Goal: Task Accomplishment & Management: Use online tool/utility

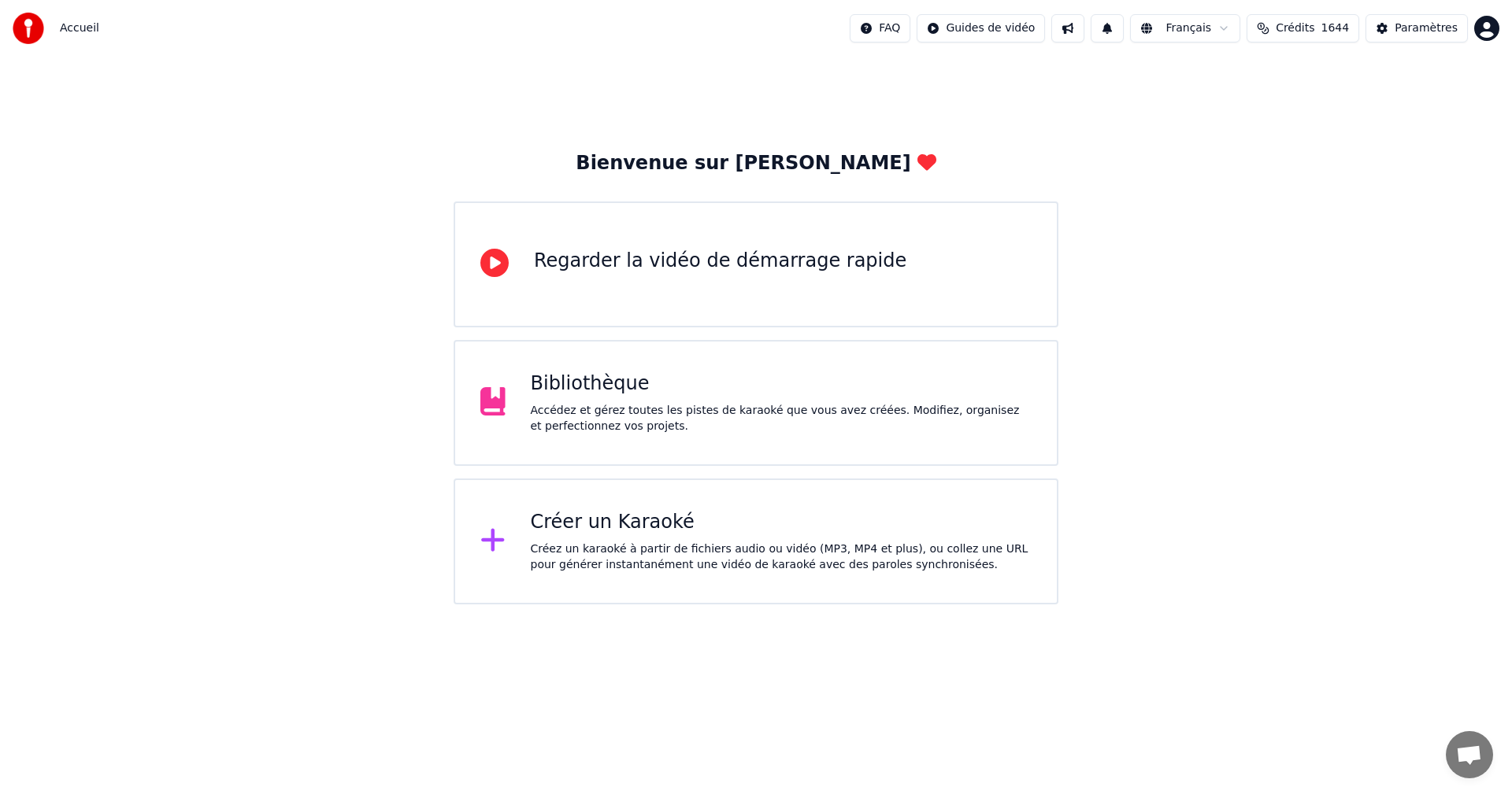
click at [535, 506] on div "Créer un Karaoké Créez un karaoké à partir de fichiers audio ou vidéo (MP3, MP4…" at bounding box center [756, 542] width 605 height 126
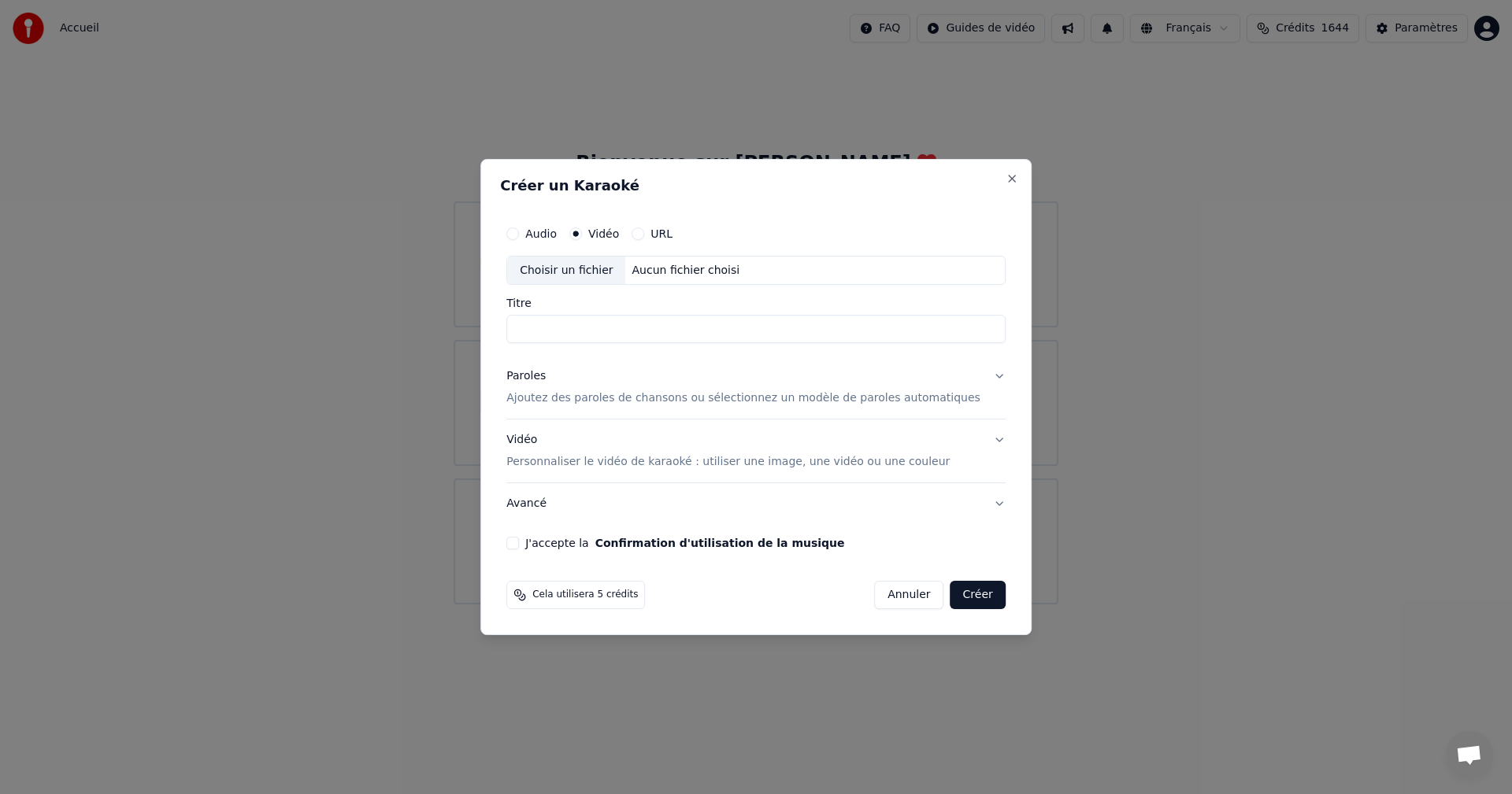
click at [544, 460] on p "Personnaliser le vidéo de karaoké : utiliser une image, une vidéo ou une couleur" at bounding box center [728, 462] width 444 height 16
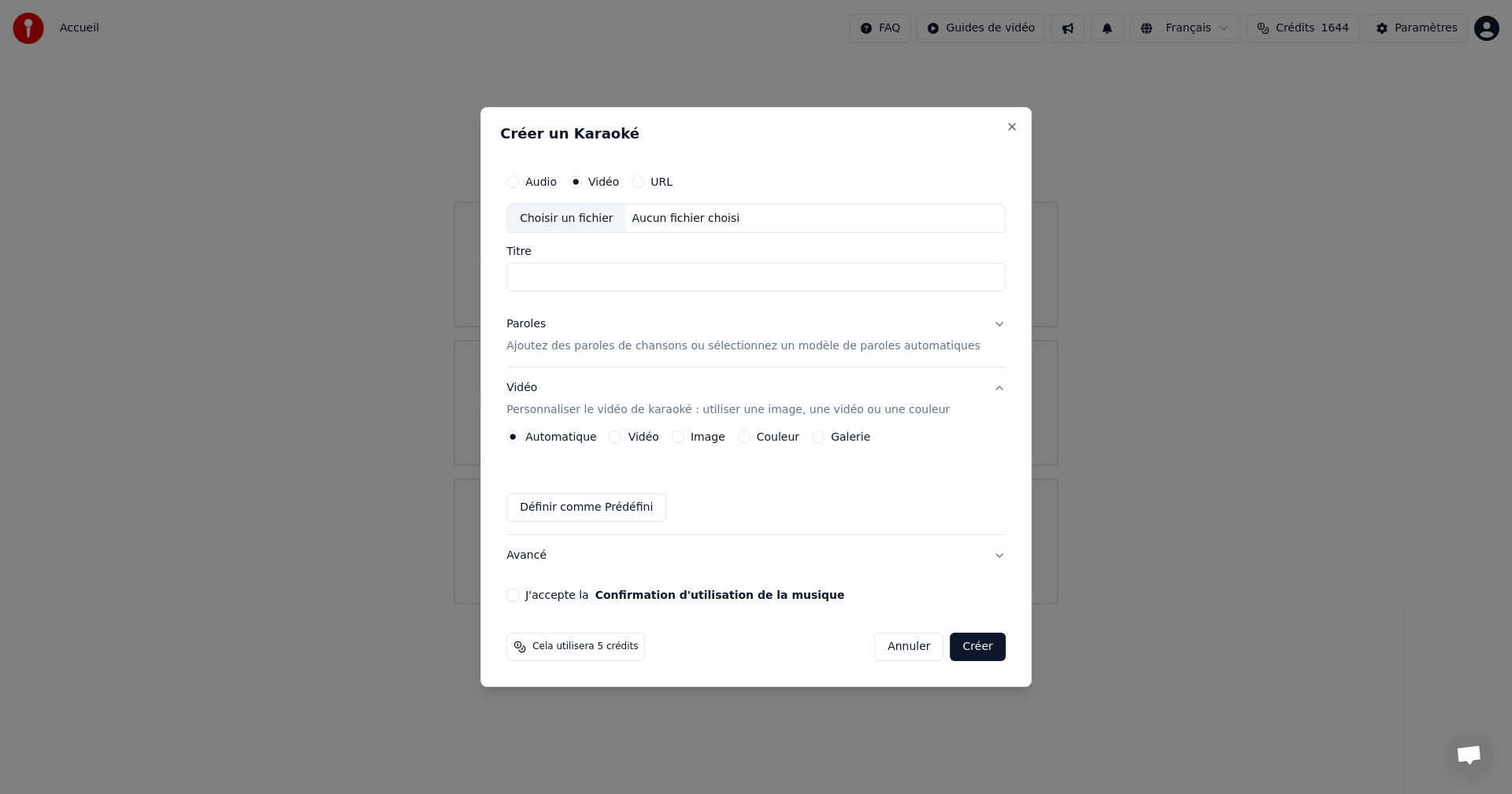
click at [622, 432] on button "Vidéo" at bounding box center [615, 436] width 13 height 13
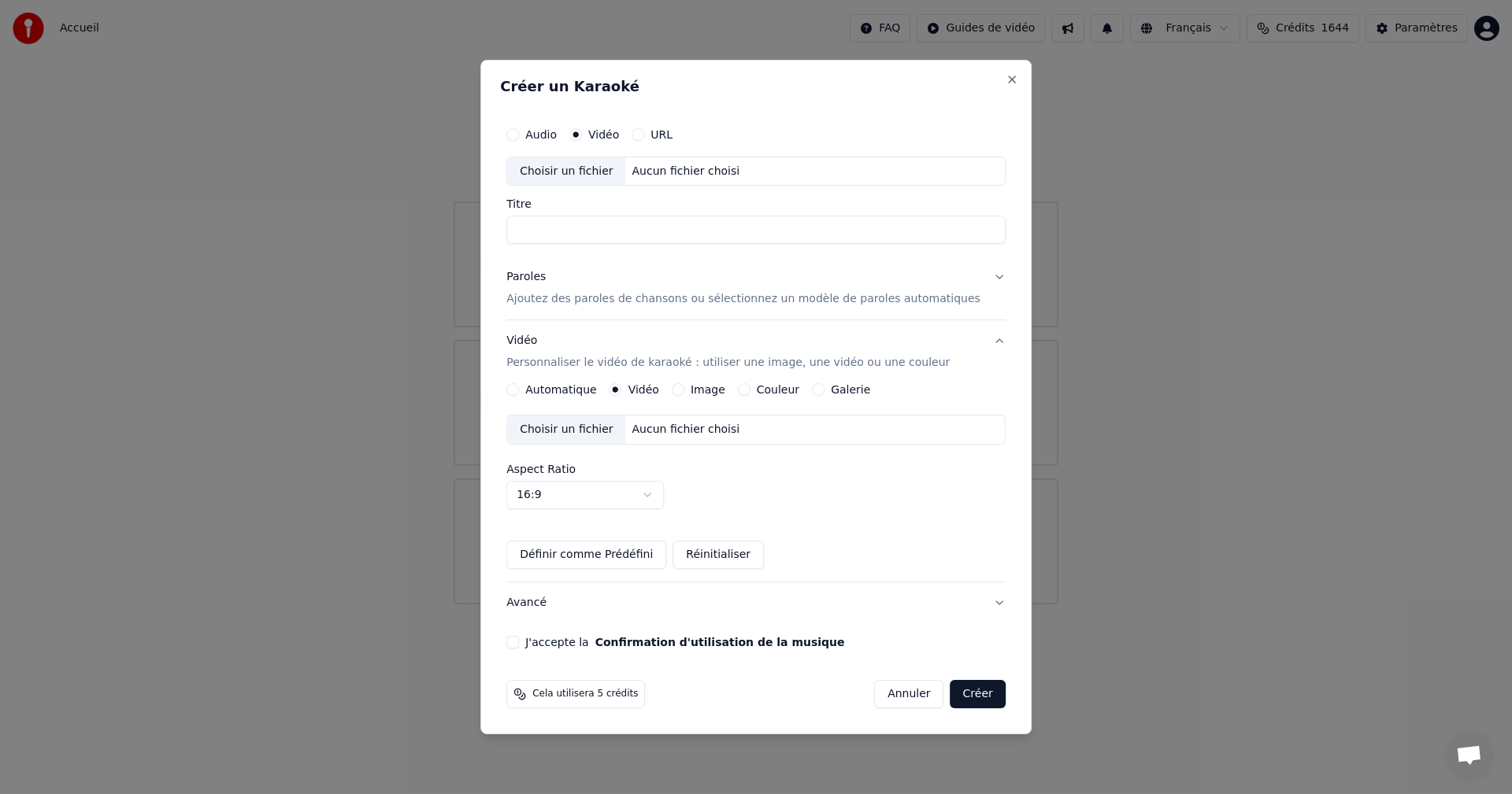
click at [700, 431] on div "Aucun fichier choisi" at bounding box center [686, 430] width 120 height 16
click at [710, 298] on p "Ajoutez des paroles de chansons ou sélectionnez un modèle de paroles automatiqu…" at bounding box center [743, 299] width 474 height 16
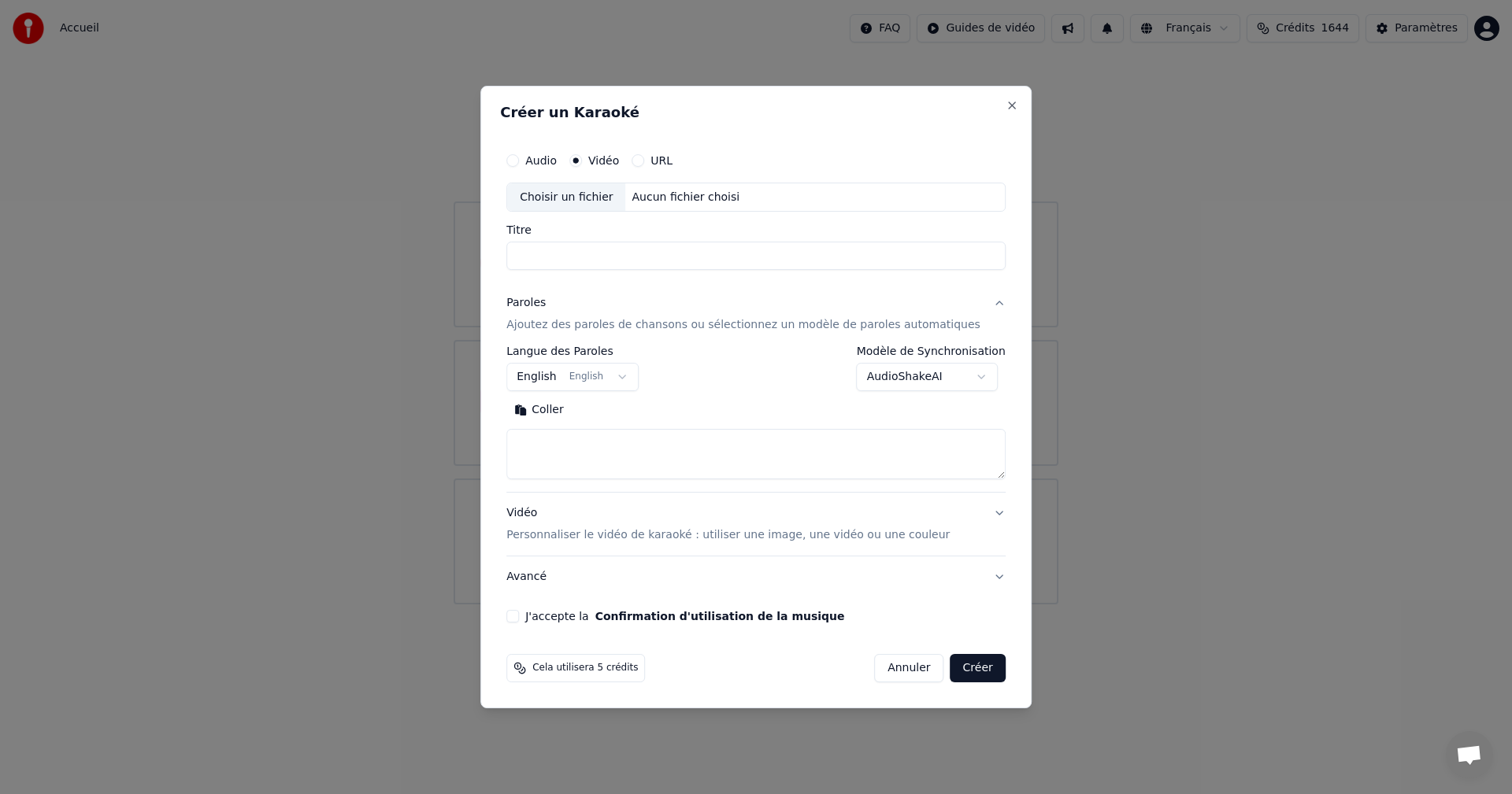
click at [837, 460] on textarea at bounding box center [756, 454] width 500 height 50
paste textarea "**********"
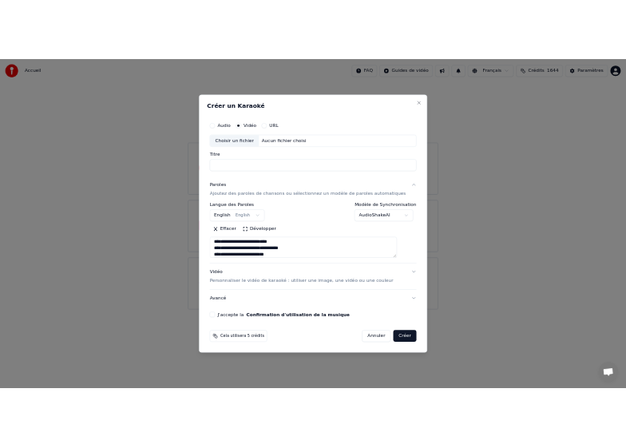
scroll to position [228, 0]
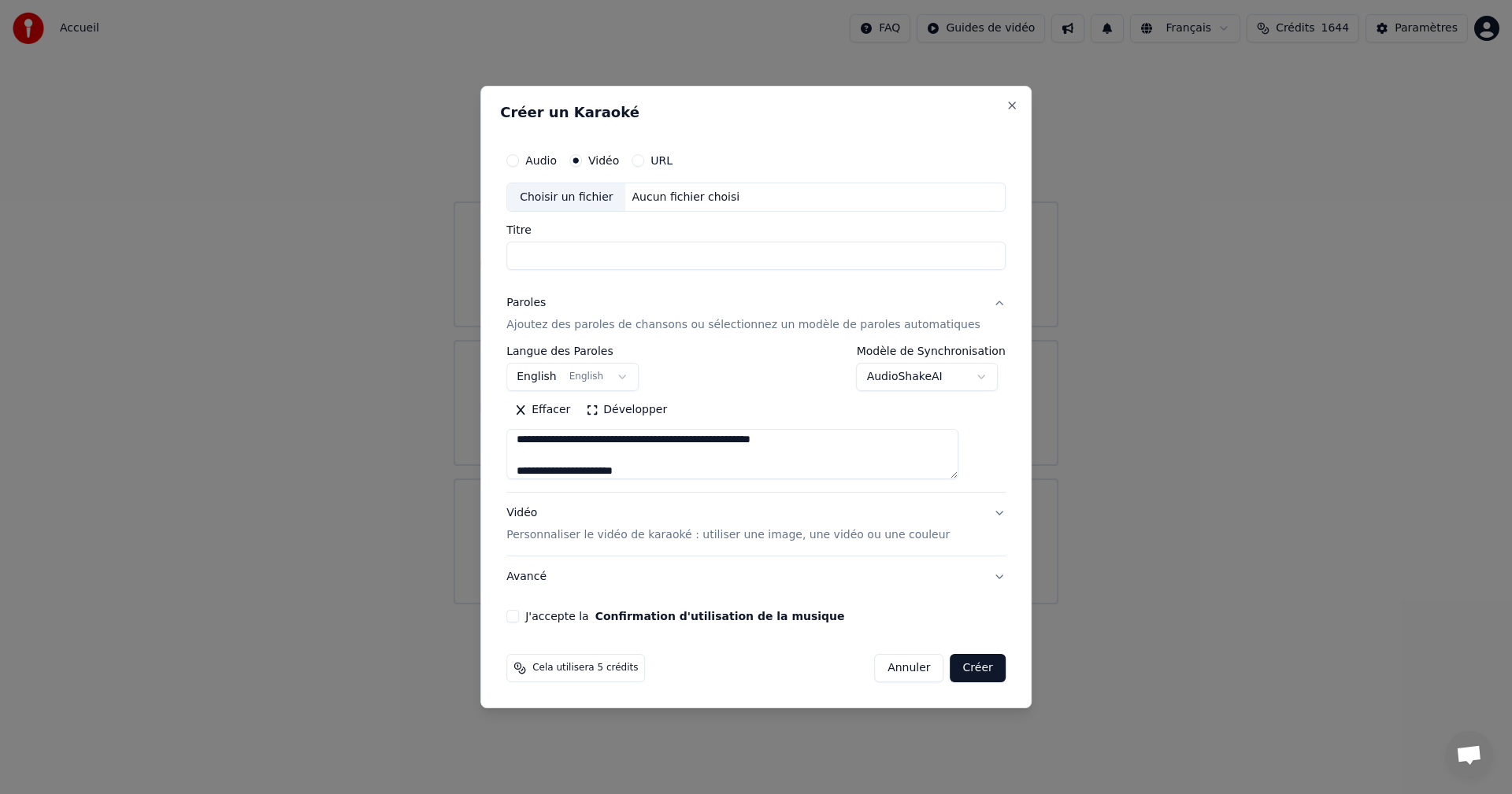
type textarea "**********"
click at [519, 613] on button "J'accepte la Confirmation d'utilisation de la musique" at bounding box center [513, 616] width 13 height 13
click at [974, 668] on button "Créer" at bounding box center [978, 668] width 55 height 29
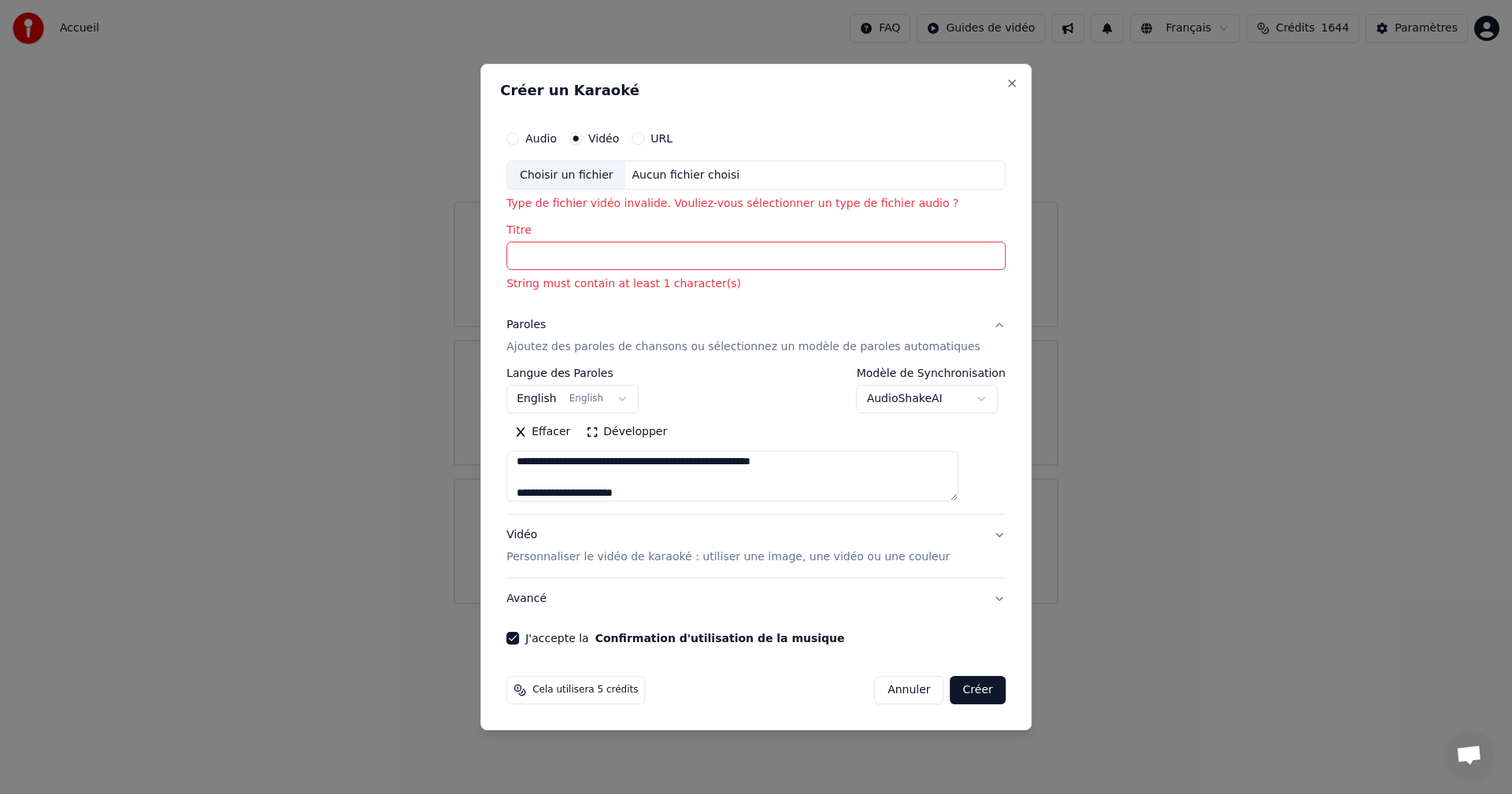
click at [973, 254] on input "Titre" at bounding box center [756, 256] width 500 height 29
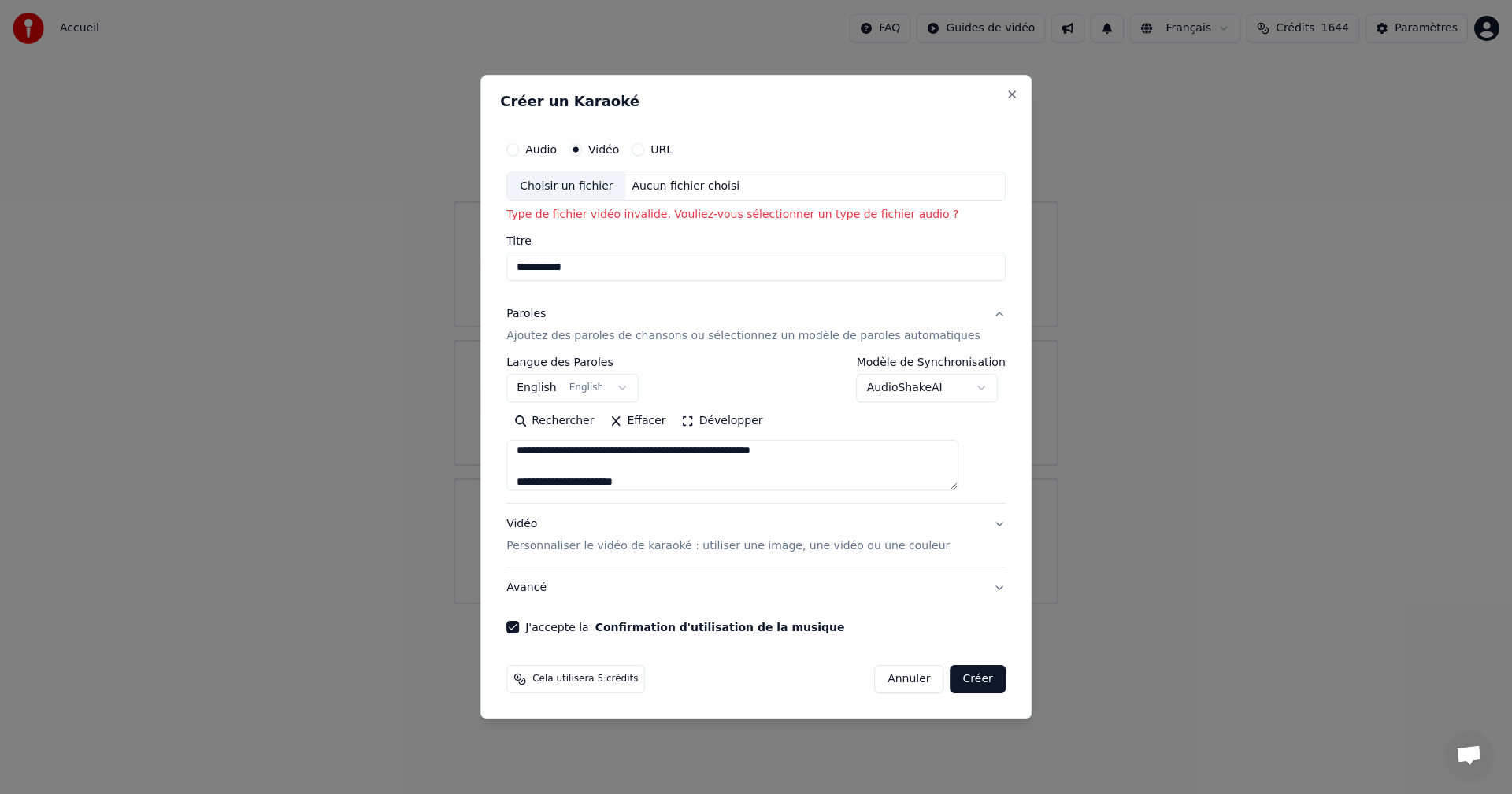
type input "**********"
click at [961, 673] on button "Créer" at bounding box center [978, 679] width 55 height 29
click at [894, 180] on div "Choisir un fichier Aucun fichier choisi" at bounding box center [756, 186] width 500 height 30
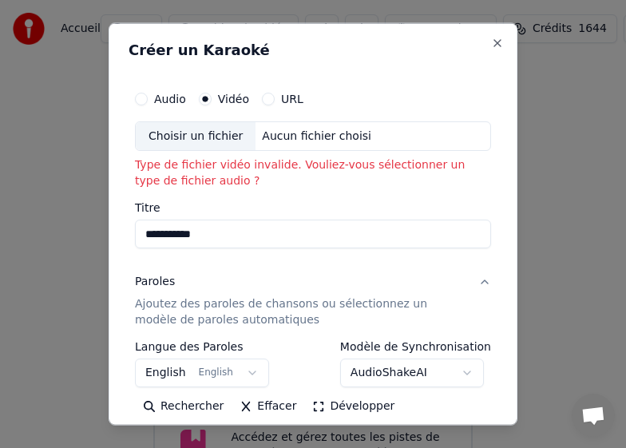
click at [137, 97] on button "Audio" at bounding box center [141, 98] width 13 height 13
click at [219, 141] on div "Choisir un fichier" at bounding box center [196, 135] width 120 height 29
click at [169, 129] on div "Choisir un fichier" at bounding box center [196, 135] width 120 height 29
type input "**********"
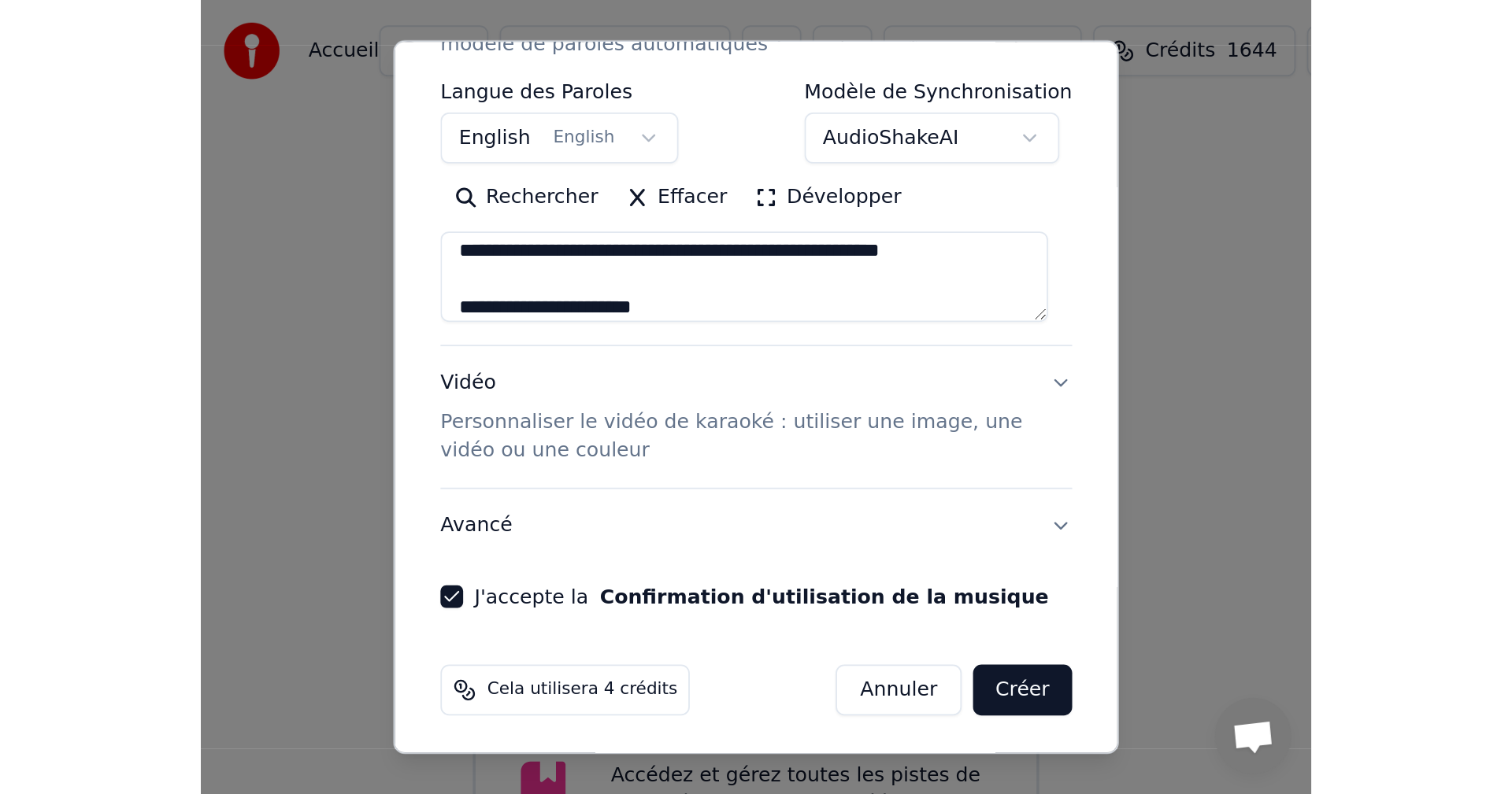
scroll to position [257, 0]
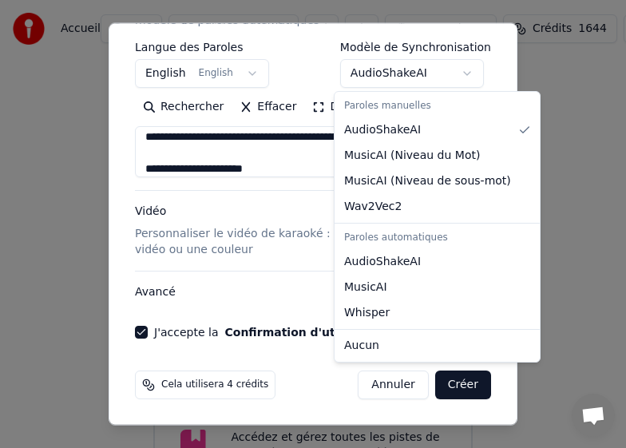
click at [437, 78] on body "**********" at bounding box center [313, 350] width 626 height 700
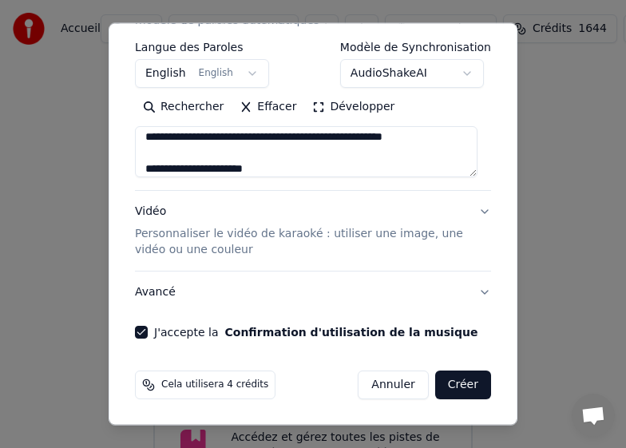
click at [465, 376] on body "**********" at bounding box center [313, 350] width 626 height 700
click at [463, 374] on button "Créer" at bounding box center [463, 385] width 56 height 29
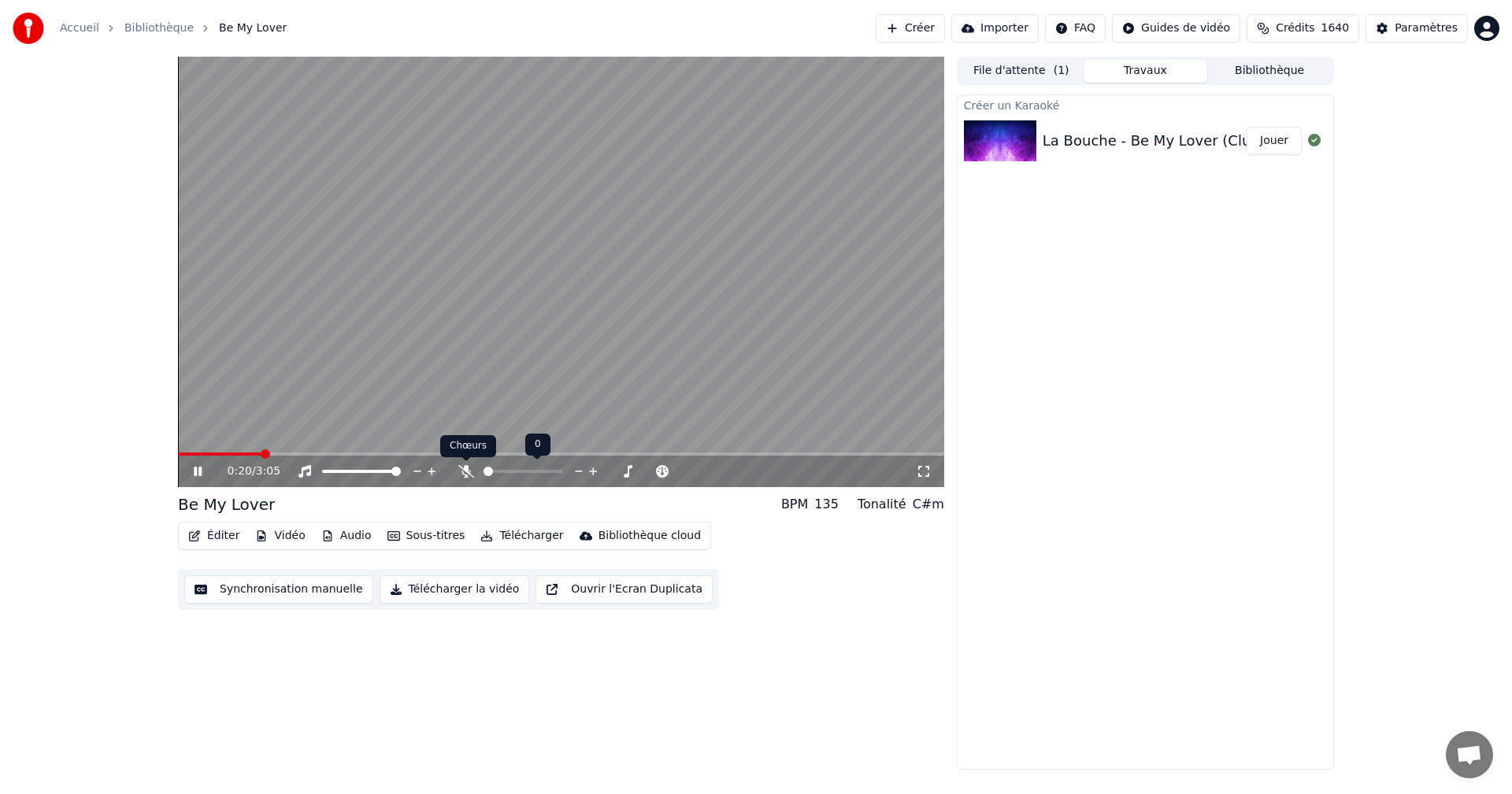
click at [466, 470] on icon at bounding box center [466, 471] width 16 height 13
click at [183, 451] on video at bounding box center [562, 272] width 767 height 430
click at [186, 455] on span at bounding box center [182, 453] width 9 height 3
click at [178, 453] on span at bounding box center [183, 454] width 10 height 10
click at [194, 465] on icon at bounding box center [209, 471] width 37 height 13
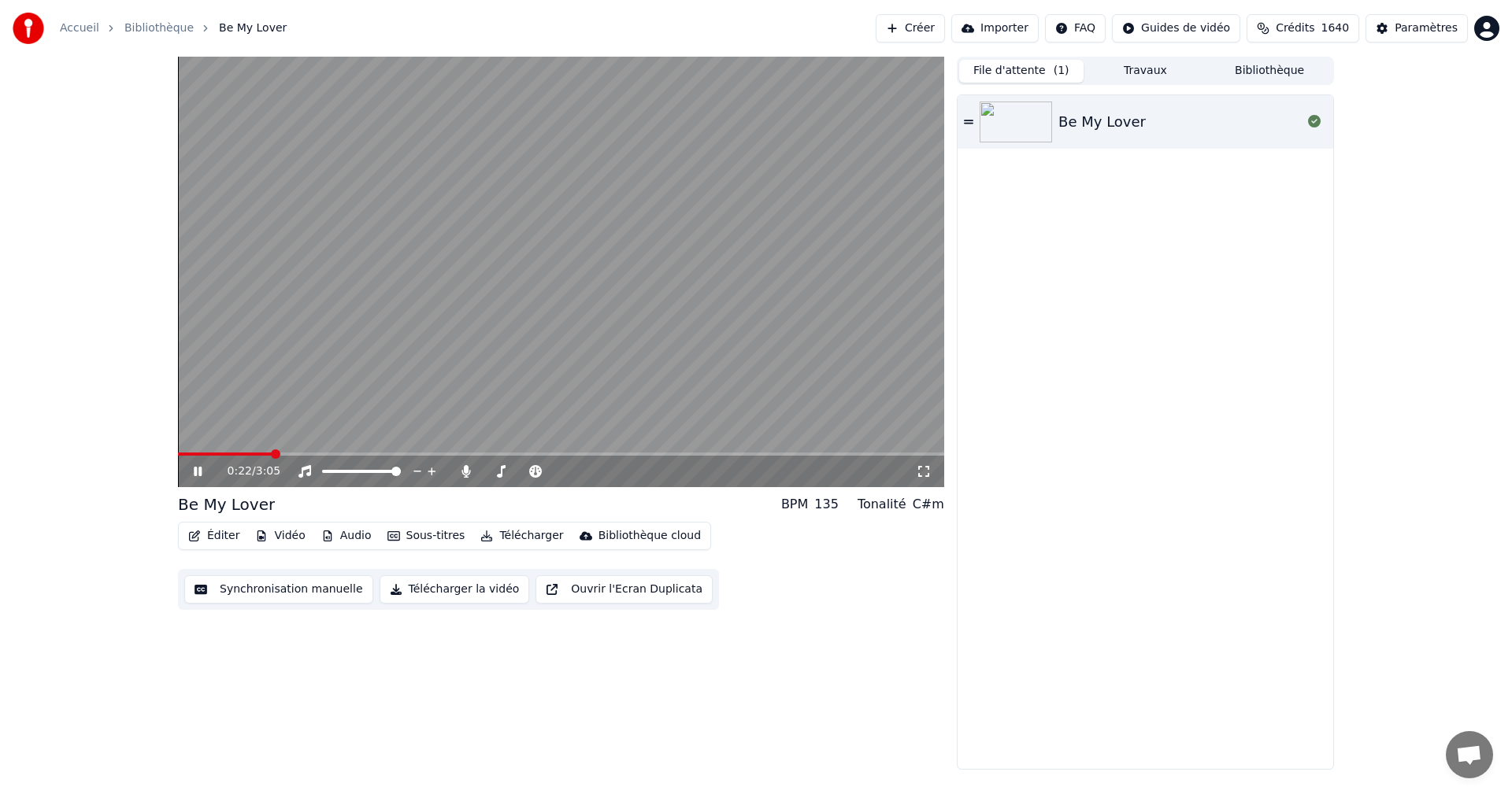
click at [1042, 80] on button "File d'attente ( 1 )" at bounding box center [1021, 71] width 124 height 23
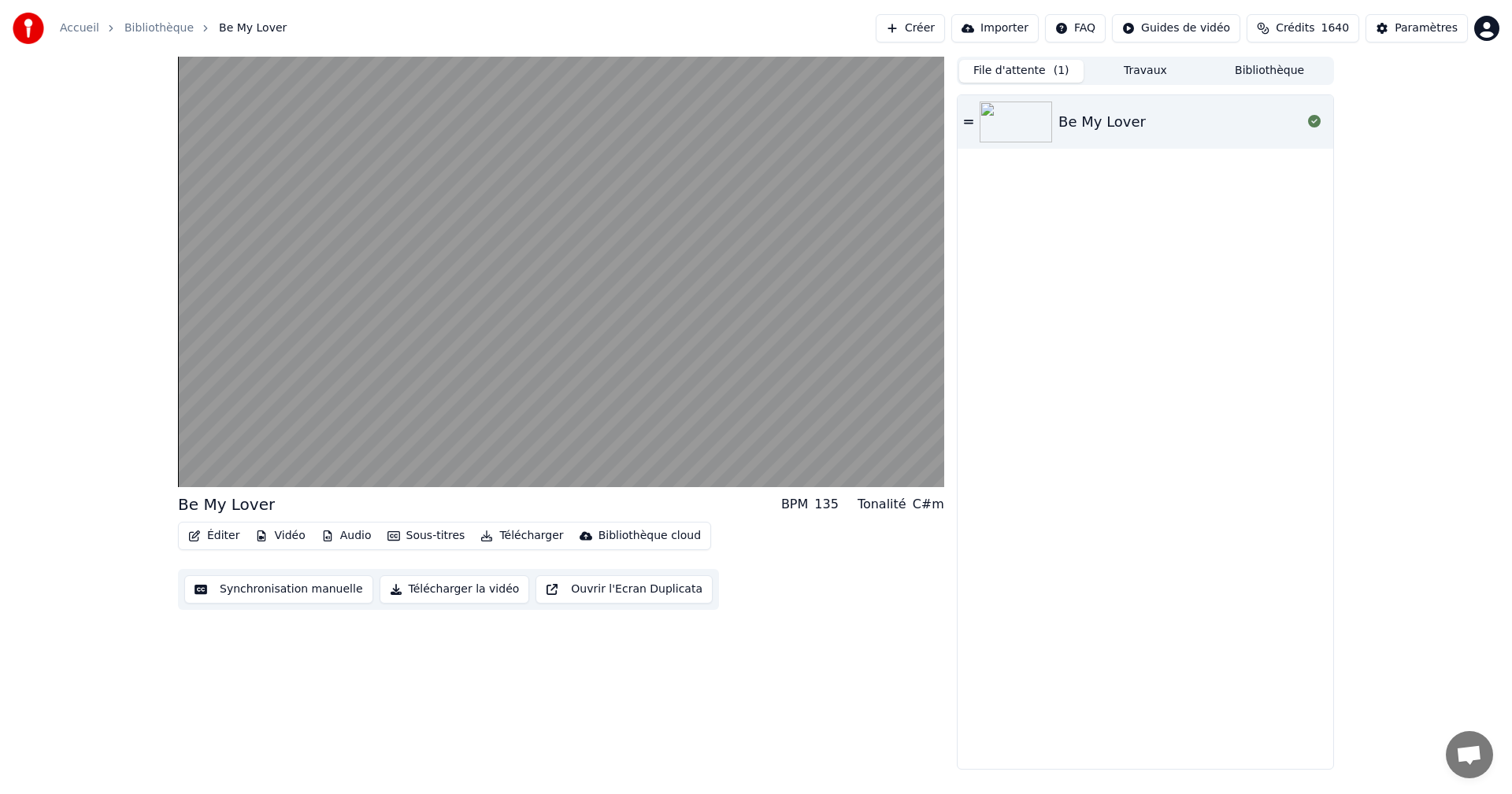
click at [970, 126] on icon at bounding box center [969, 121] width 10 height 11
click at [970, 125] on icon at bounding box center [969, 121] width 10 height 11
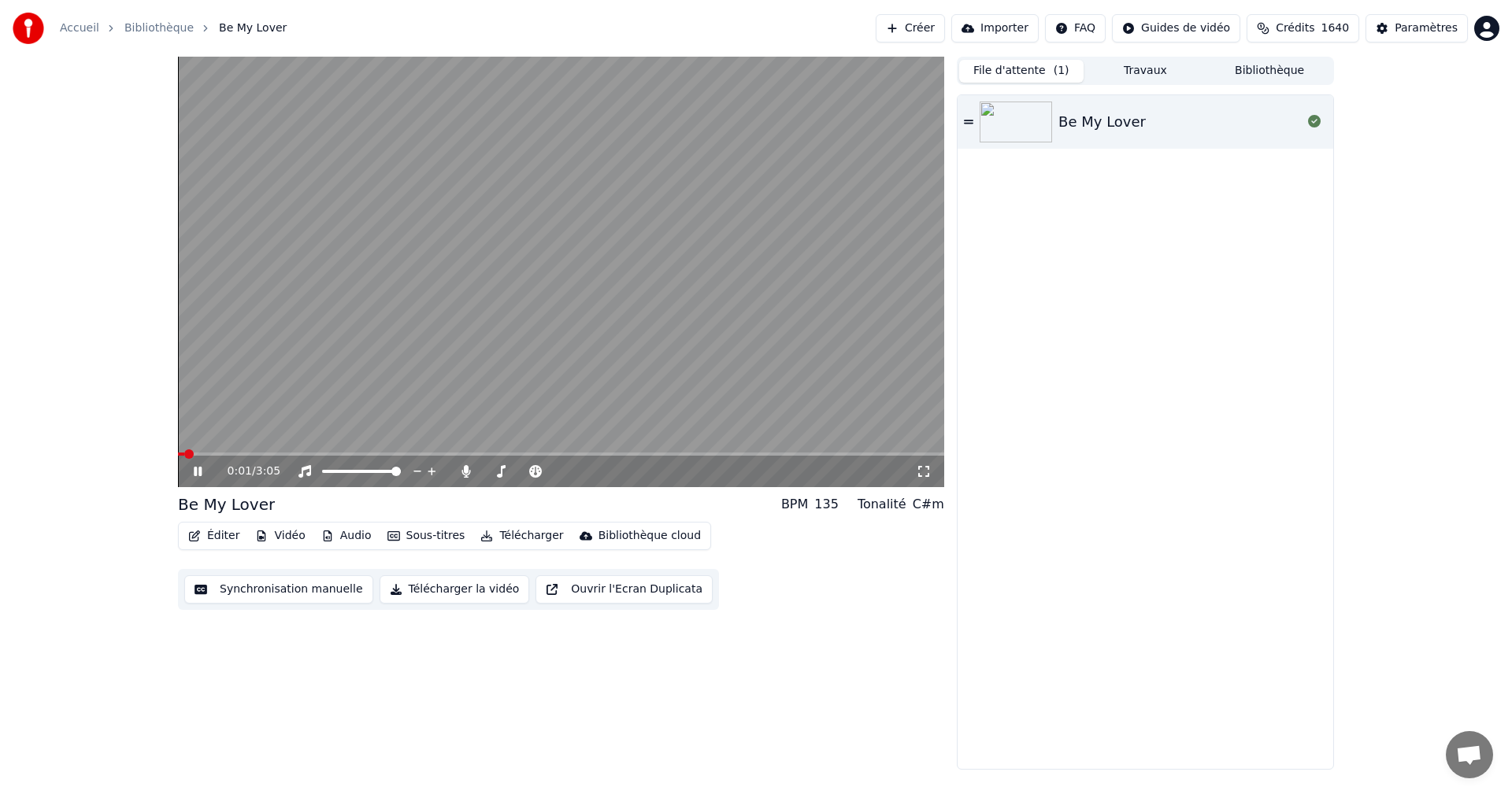
click at [596, 321] on video at bounding box center [562, 272] width 767 height 430
click at [1133, 65] on button "Travaux" at bounding box center [1146, 71] width 124 height 23
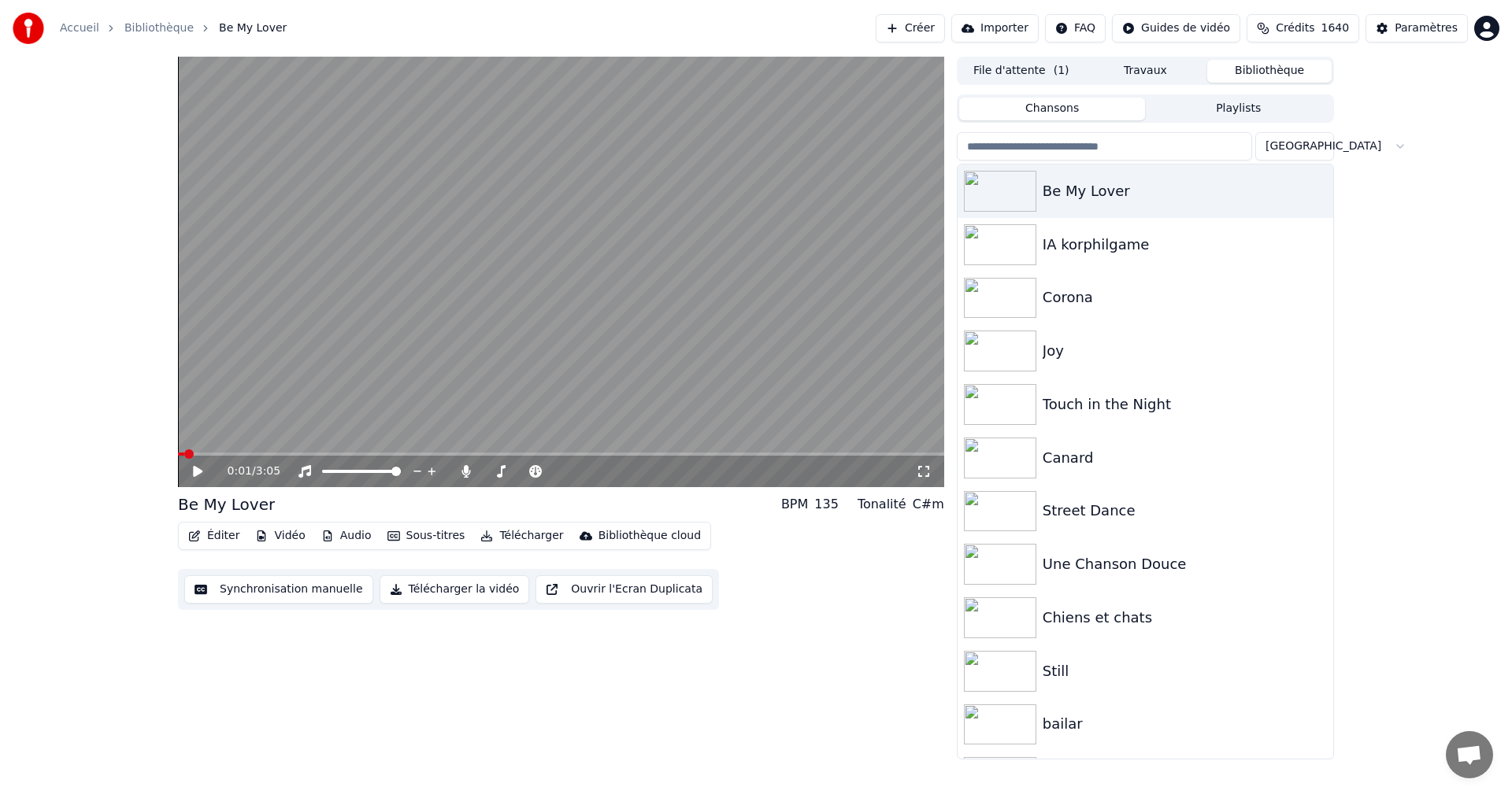
click at [1266, 70] on button "Bibliothèque" at bounding box center [1270, 71] width 124 height 23
click at [1159, 191] on div "Be My Lover" at bounding box center [1177, 191] width 268 height 22
click at [1318, 192] on icon "button" at bounding box center [1319, 190] width 3 height 11
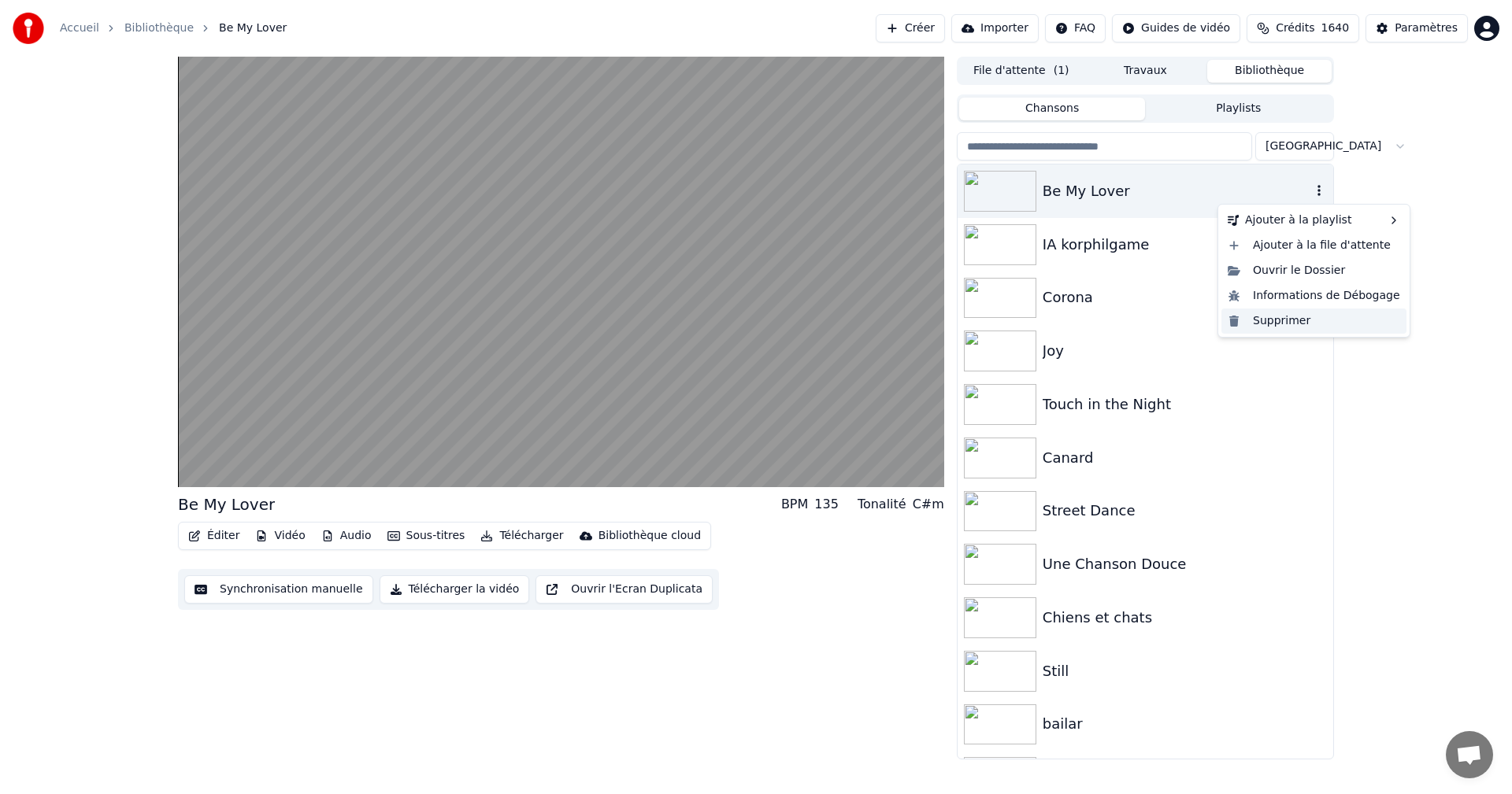
click at [1306, 323] on div "Supprimer" at bounding box center [1314, 321] width 185 height 26
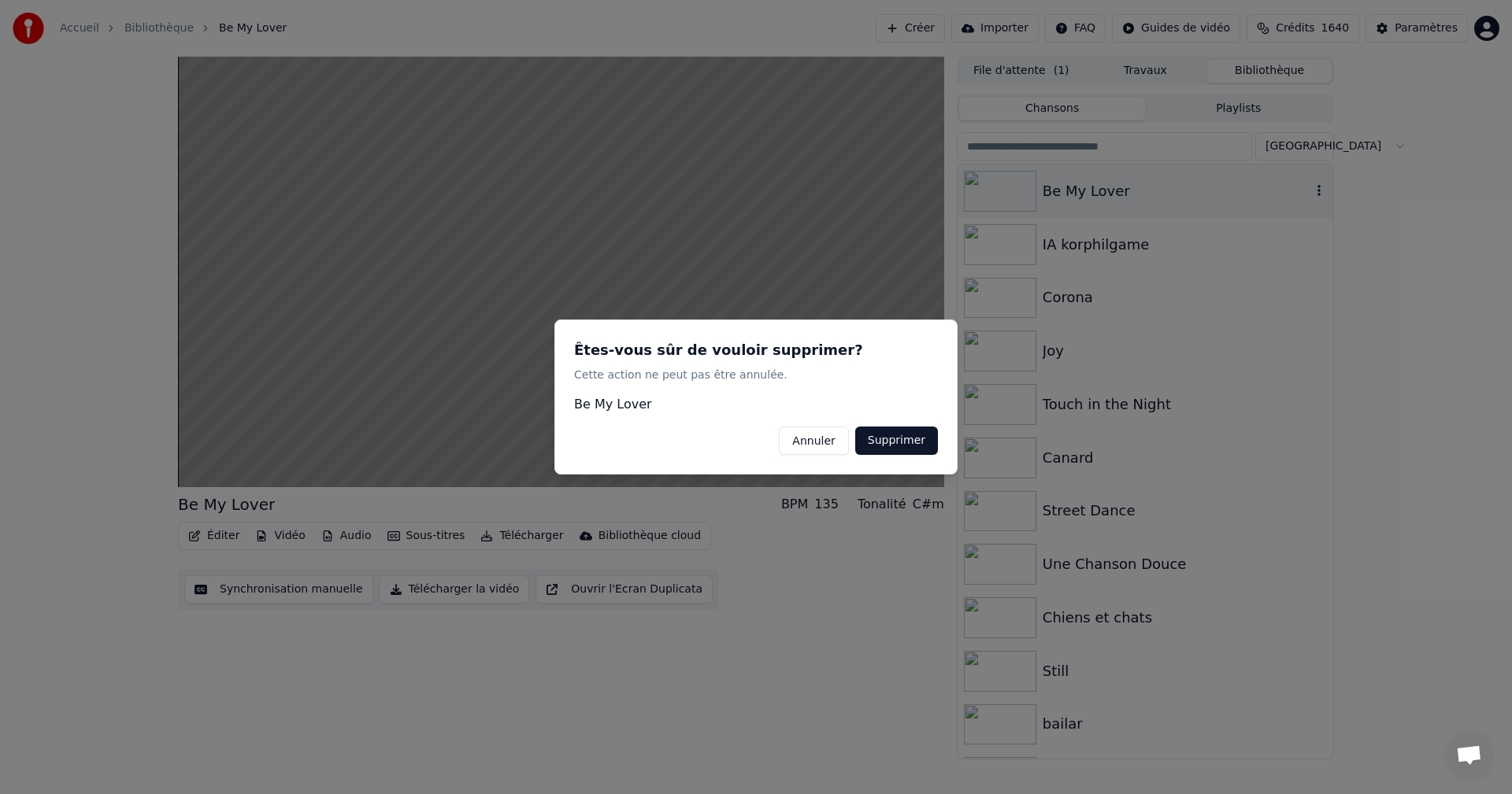
click at [920, 439] on button "Supprimer" at bounding box center [897, 440] width 83 height 29
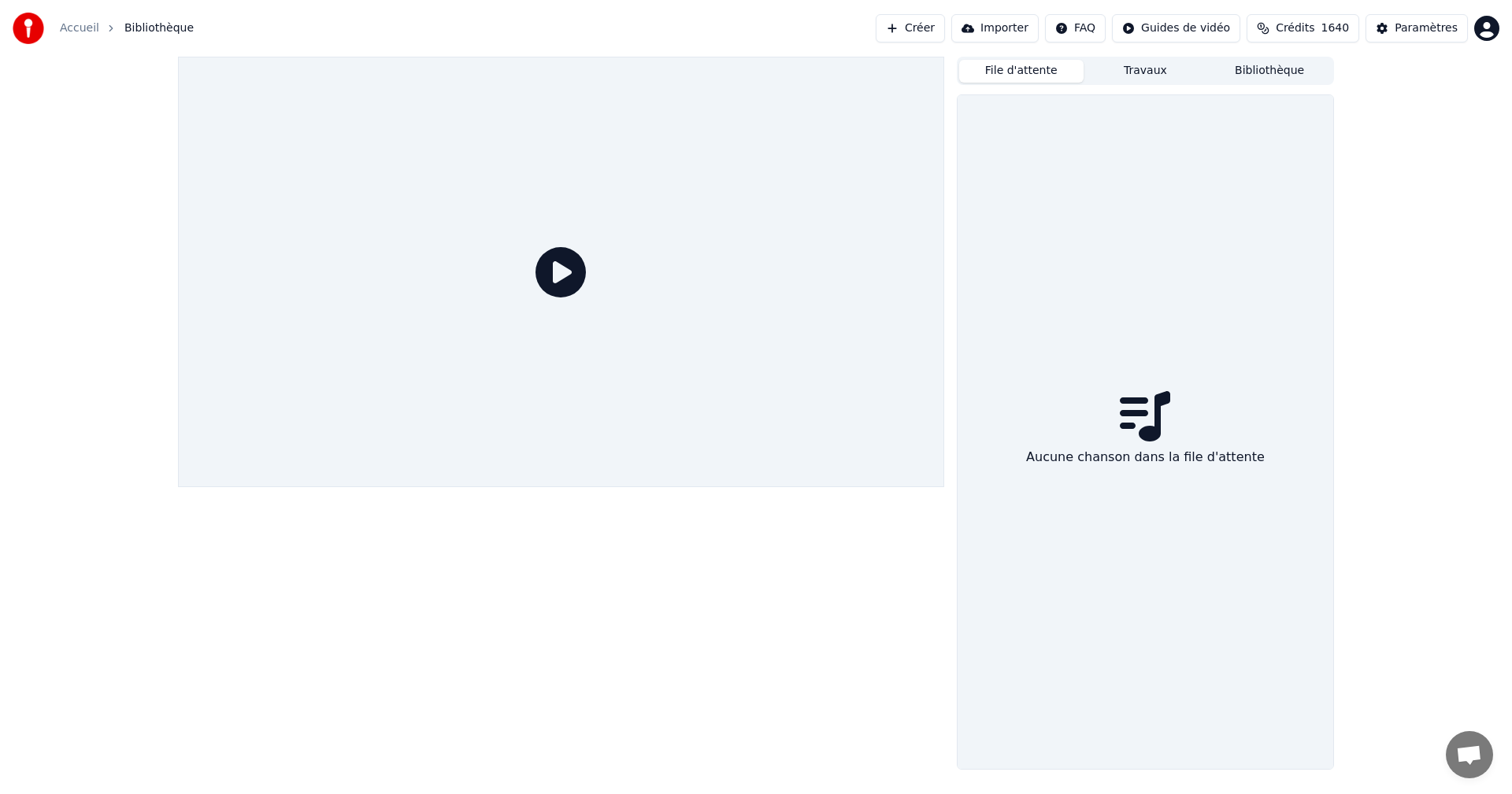
click at [1045, 65] on button "File d'attente" at bounding box center [1021, 71] width 124 height 23
click at [1148, 65] on button "Travaux" at bounding box center [1146, 71] width 124 height 23
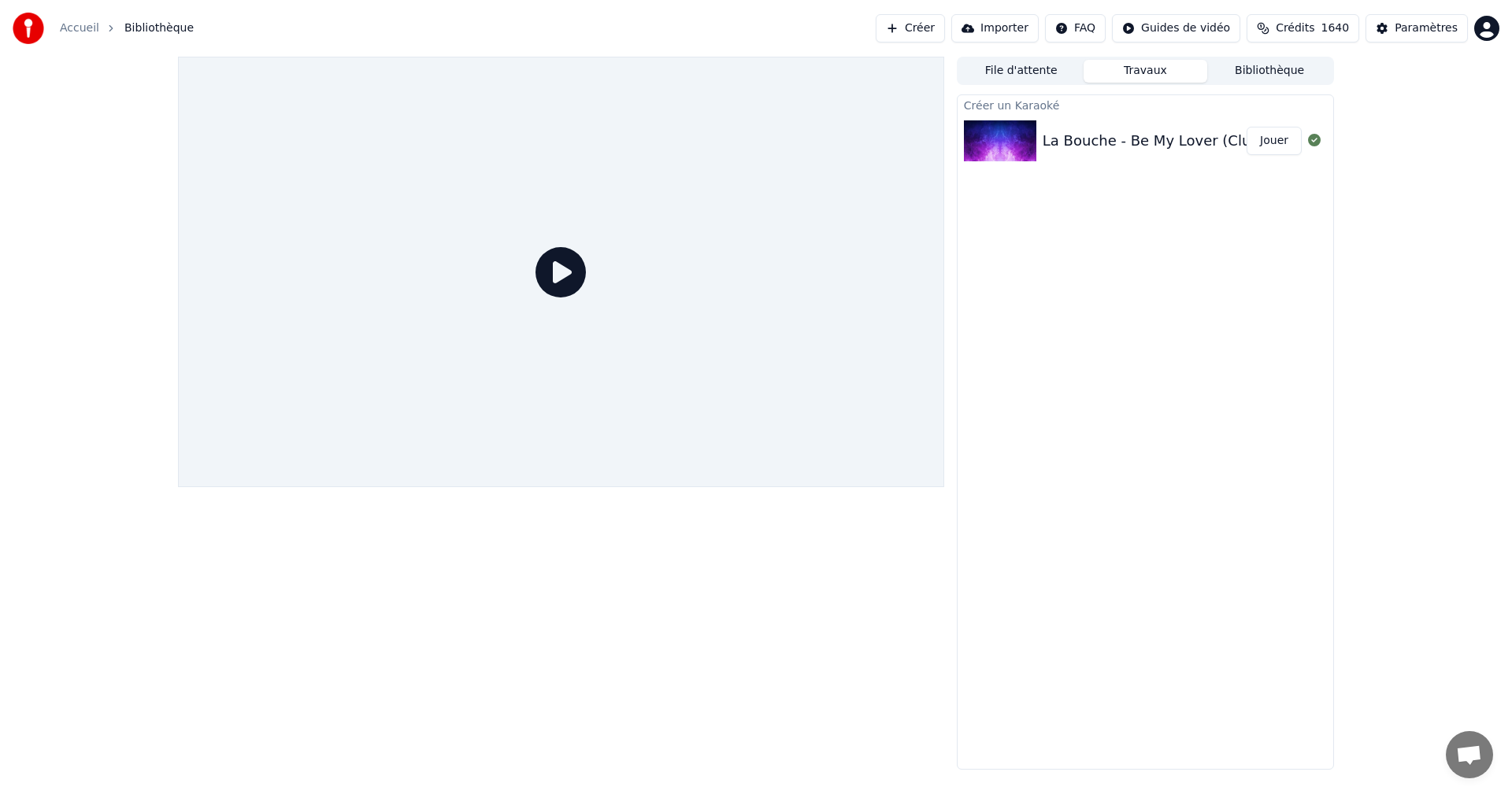
click at [1021, 73] on button "File d'attente" at bounding box center [1021, 71] width 124 height 23
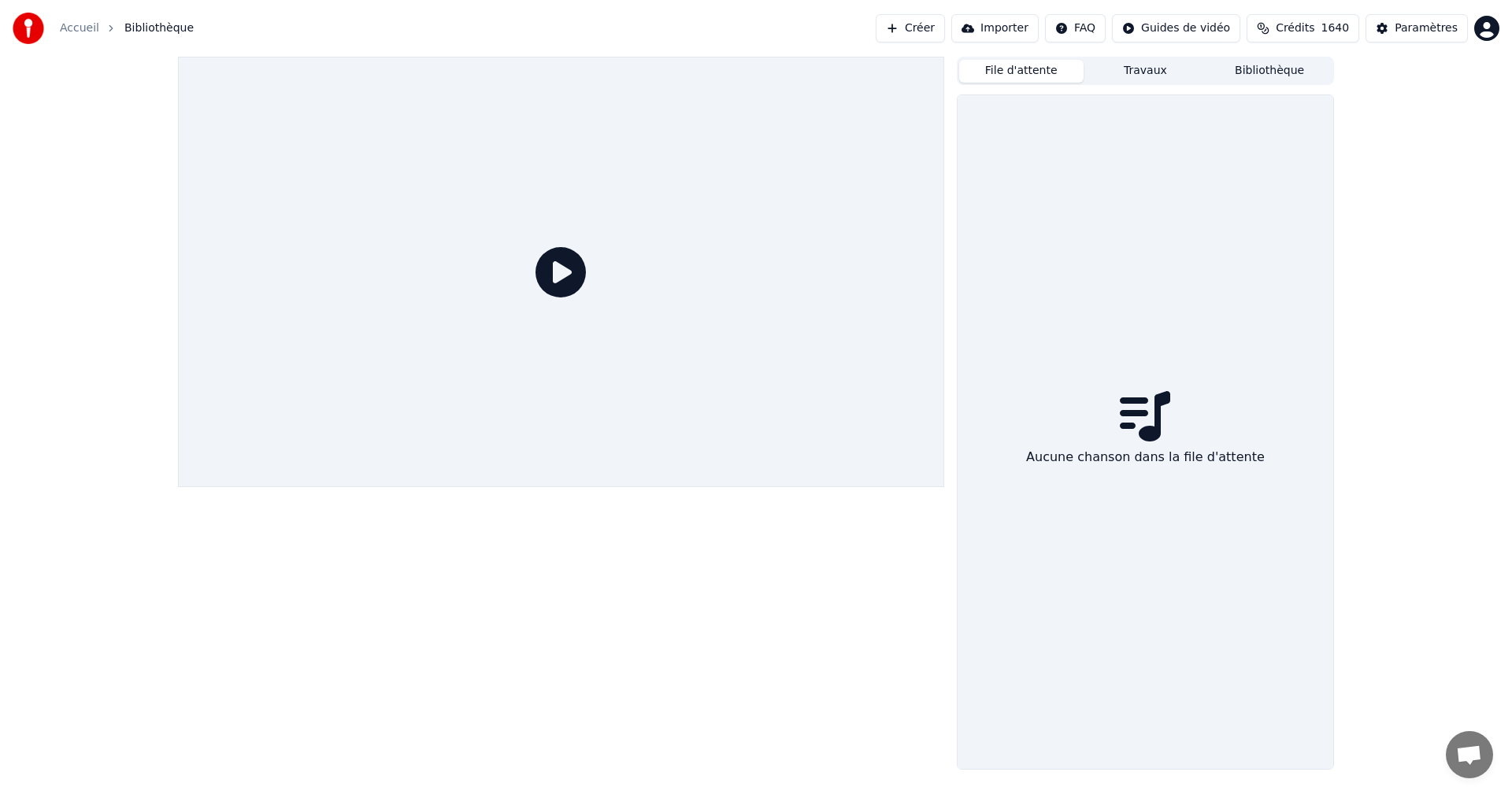
click at [927, 25] on button "Créer" at bounding box center [911, 28] width 69 height 29
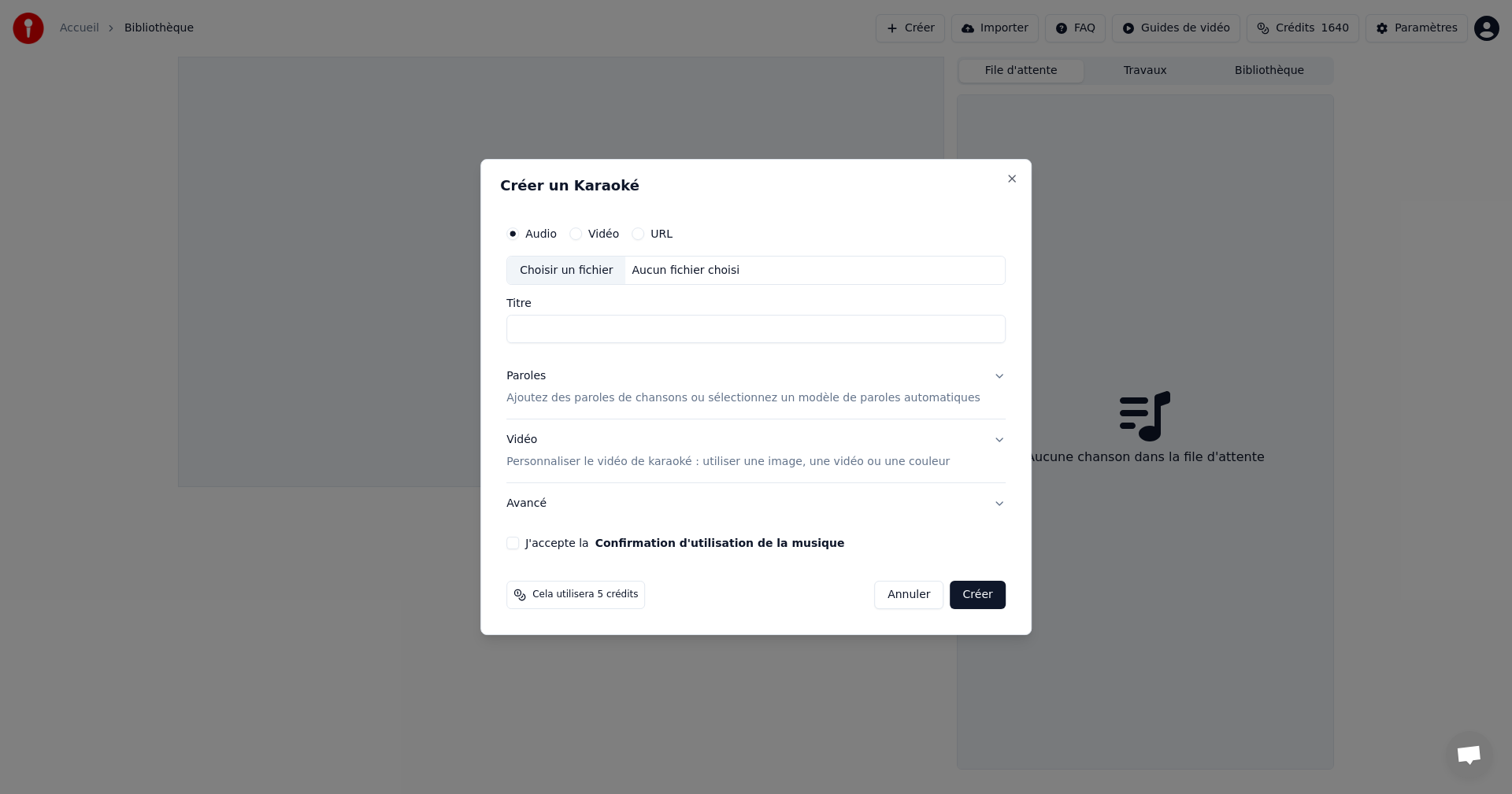
click at [887, 335] on input "Titre" at bounding box center [756, 329] width 500 height 29
click at [579, 274] on div "Choisir un fichier" at bounding box center [567, 271] width 118 height 29
click at [587, 269] on div "Choisir un fichier" at bounding box center [567, 271] width 118 height 29
drag, startPoint x: 940, startPoint y: 332, endPoint x: 660, endPoint y: 330, distance: 280.0
click at [660, 330] on input "**********" at bounding box center [756, 329] width 500 height 29
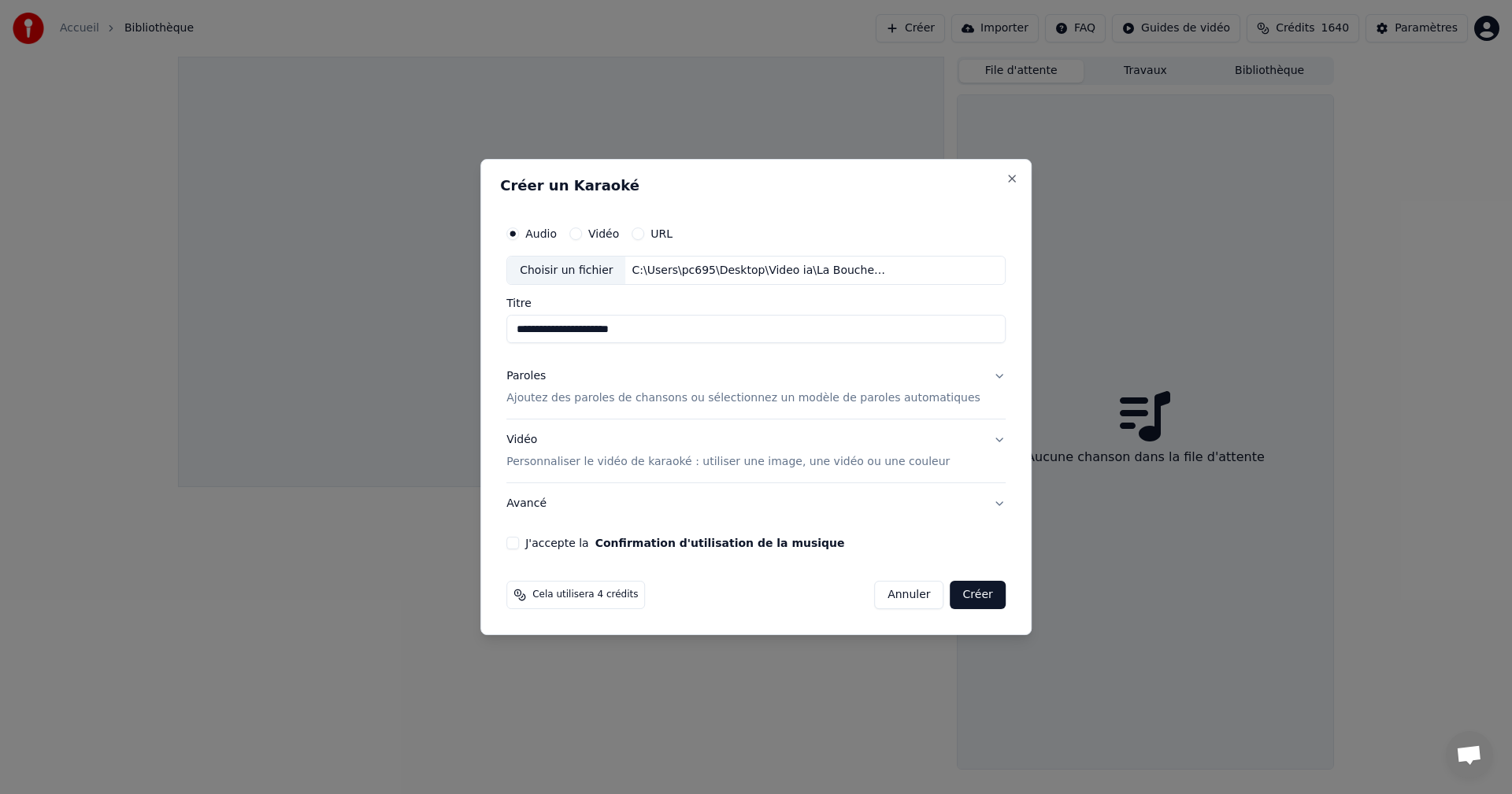
drag, startPoint x: 601, startPoint y: 329, endPoint x: 516, endPoint y: 333, distance: 85.1
click at [516, 333] on div "**********" at bounding box center [755, 397] width 551 height 477
type input "**********"
click at [639, 397] on p "Ajoutez des paroles de chansons ou sélectionnez un modèle de paroles automatiqu…" at bounding box center [743, 399] width 474 height 16
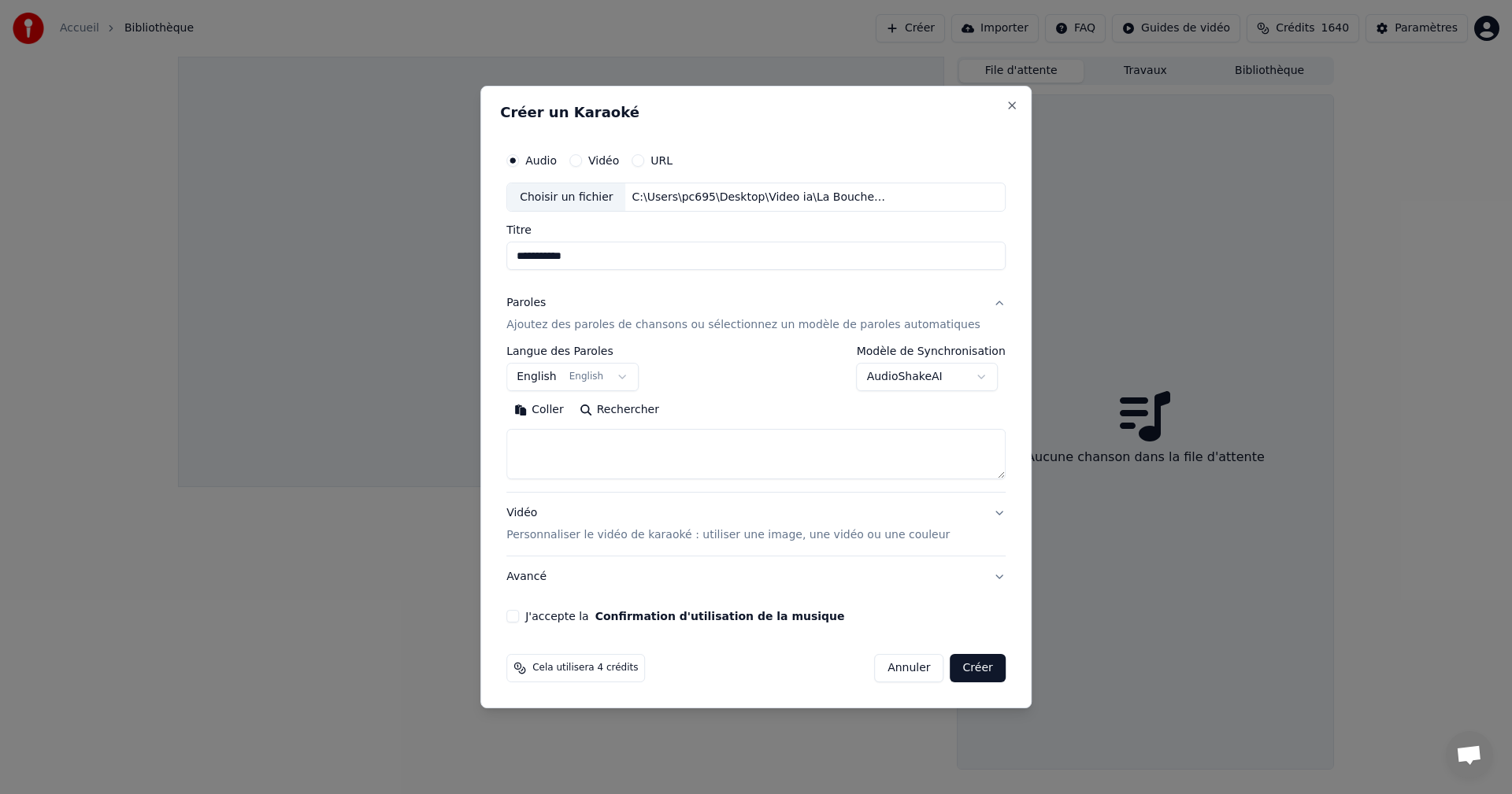
click at [653, 445] on textarea at bounding box center [756, 454] width 500 height 50
paste textarea "**********"
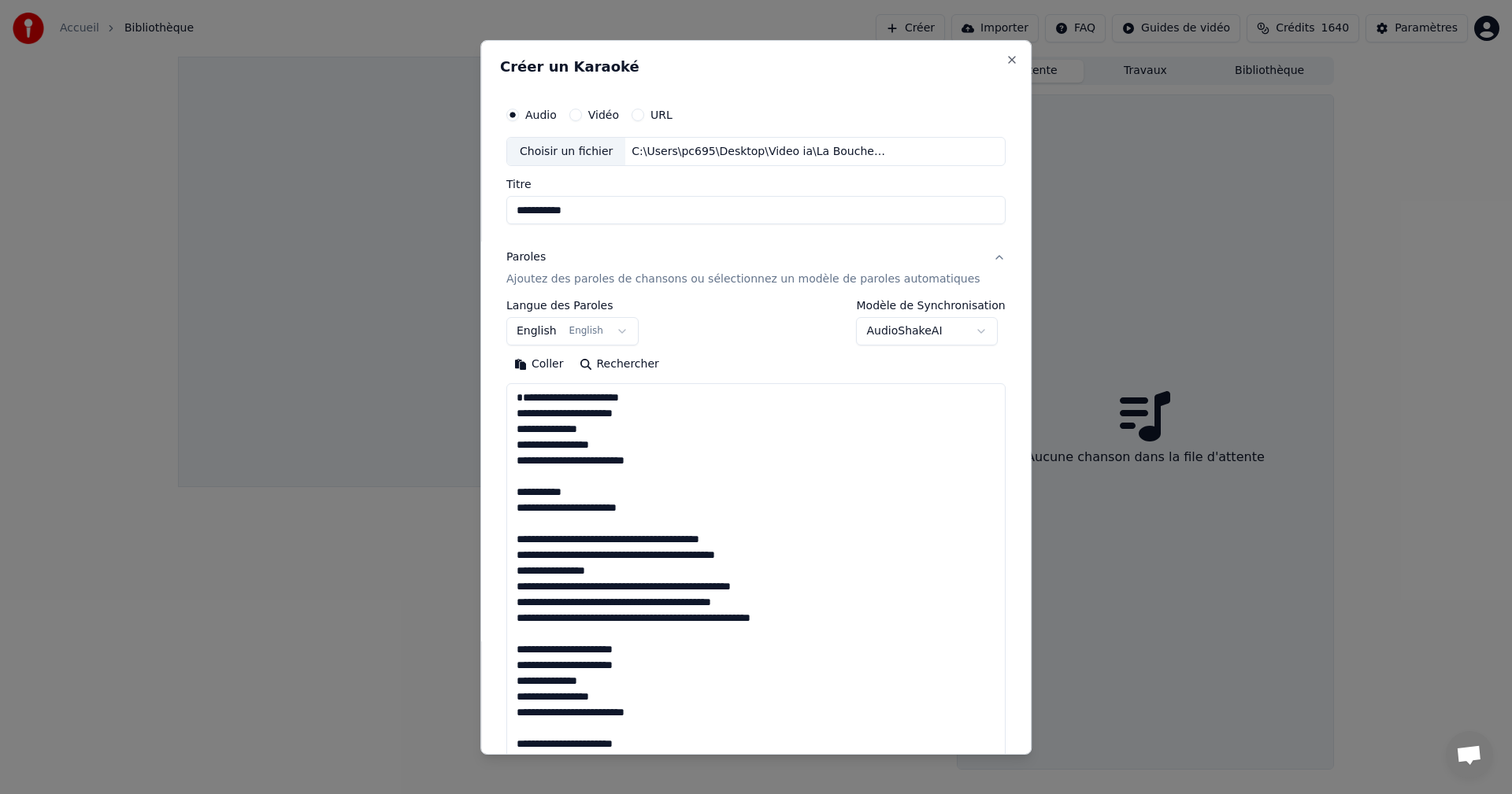
scroll to position [933, 0]
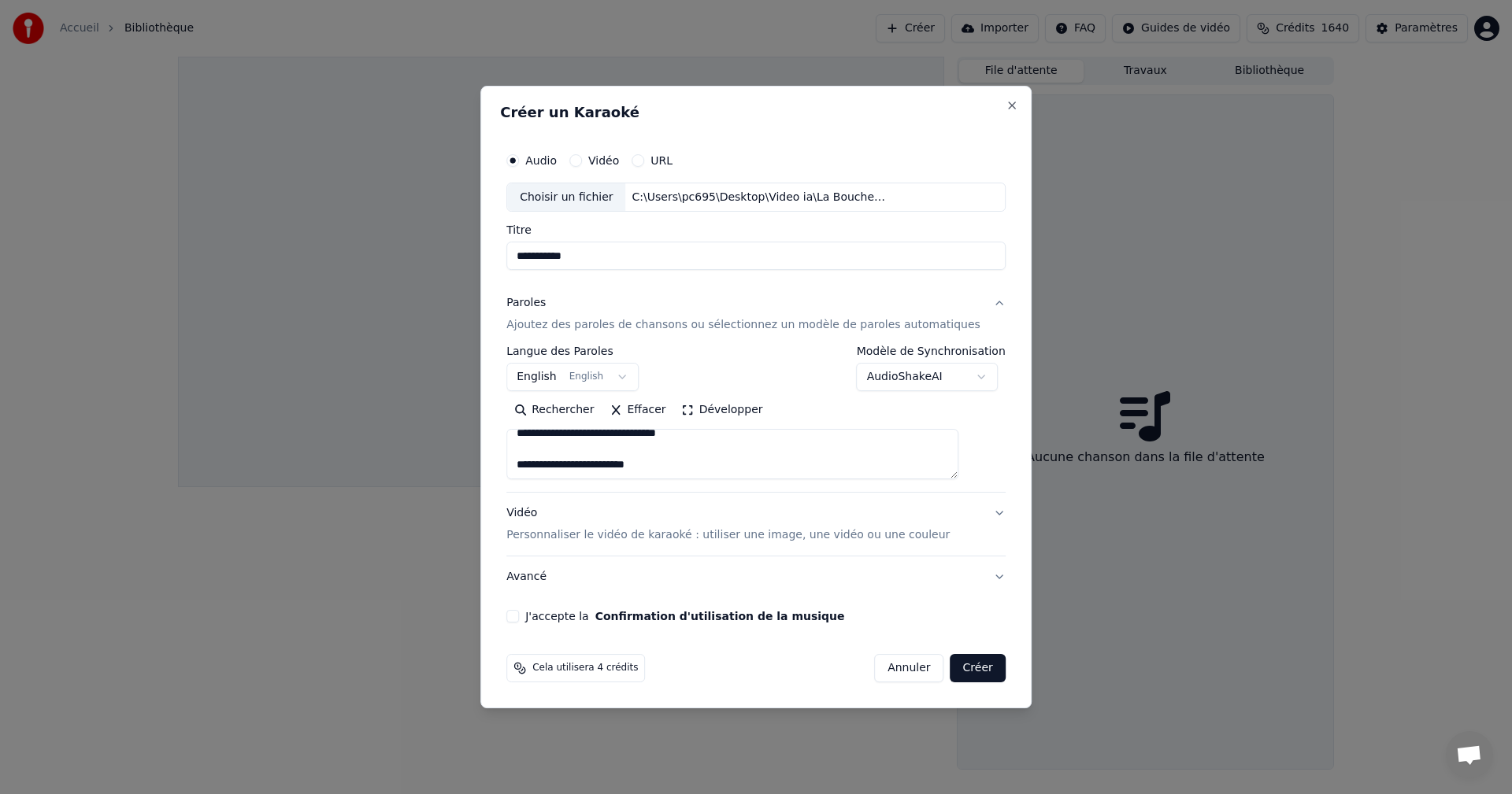
type textarea "**********"
click at [744, 528] on p "Personnaliser le vidéo de karaoké : utiliser une image, une vidéo ou une couleur" at bounding box center [728, 535] width 444 height 16
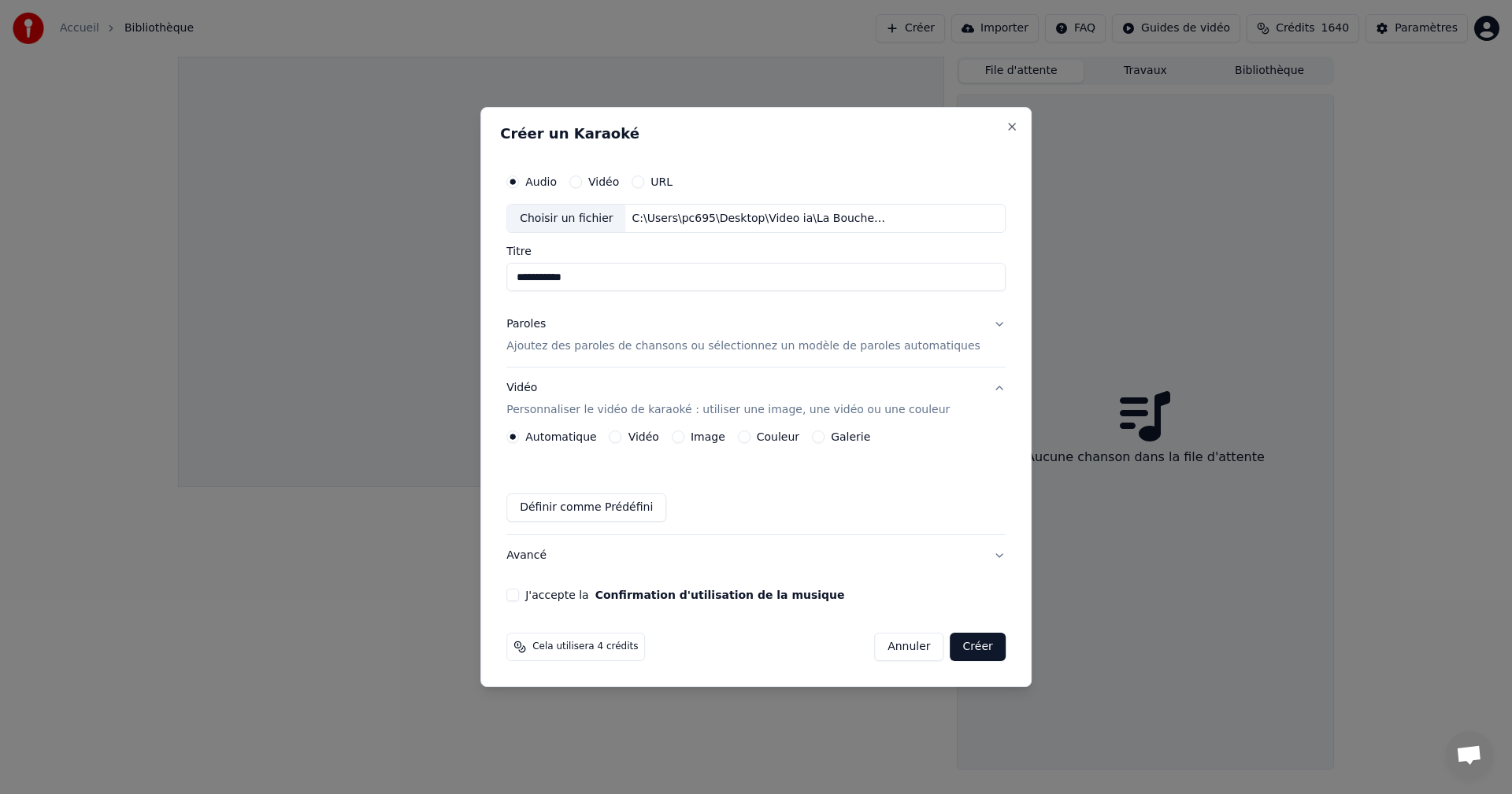
click at [622, 440] on button "Vidéo" at bounding box center [615, 436] width 13 height 13
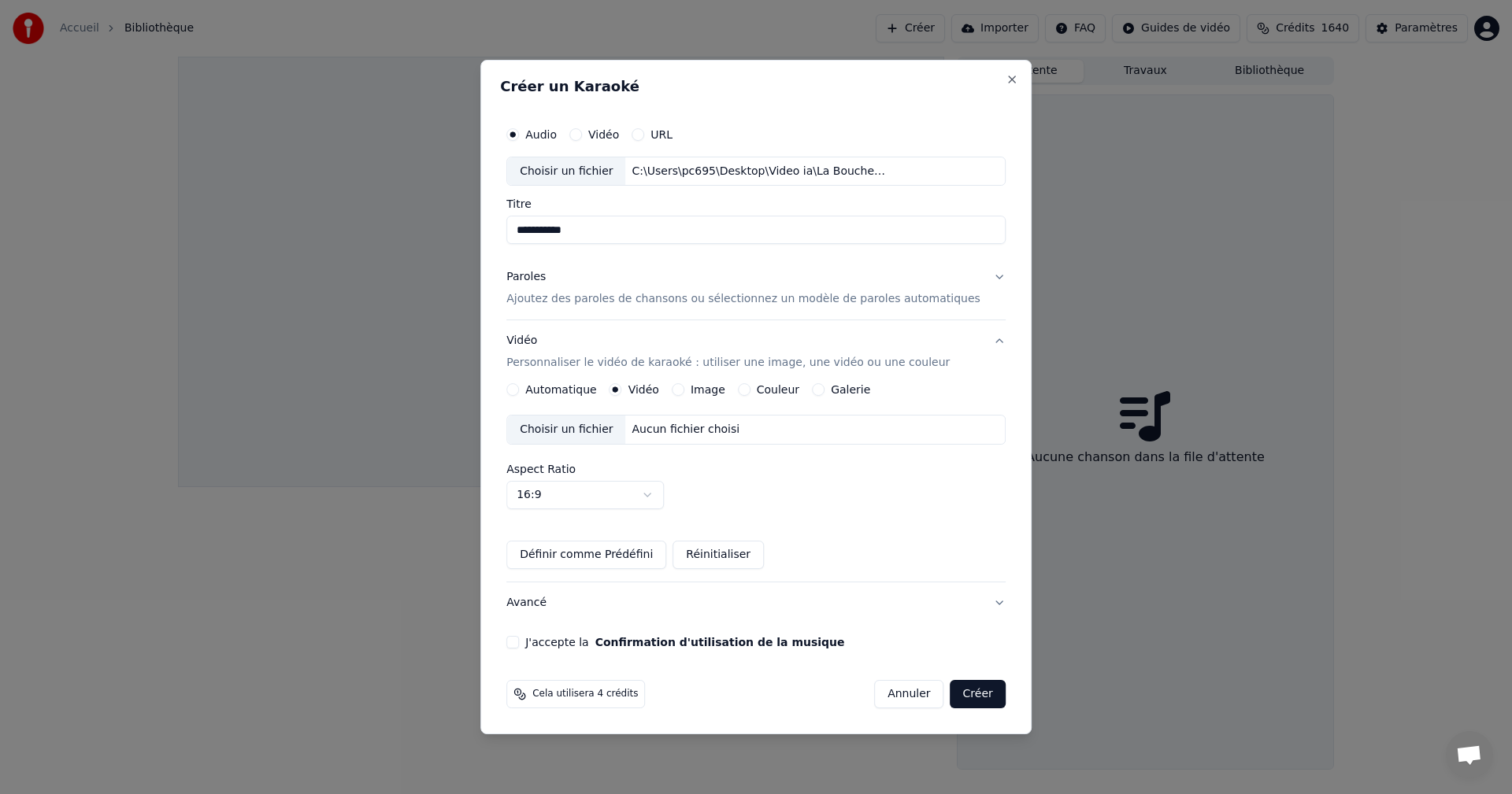
click at [581, 432] on div "Choisir un fichier" at bounding box center [567, 430] width 118 height 29
click at [545, 169] on div "Choisir un fichier" at bounding box center [567, 171] width 118 height 29
drag, startPoint x: 664, startPoint y: 232, endPoint x: 535, endPoint y: 224, distance: 129.2
click at [535, 224] on input "**********" at bounding box center [756, 231] width 500 height 29
type input "**********"
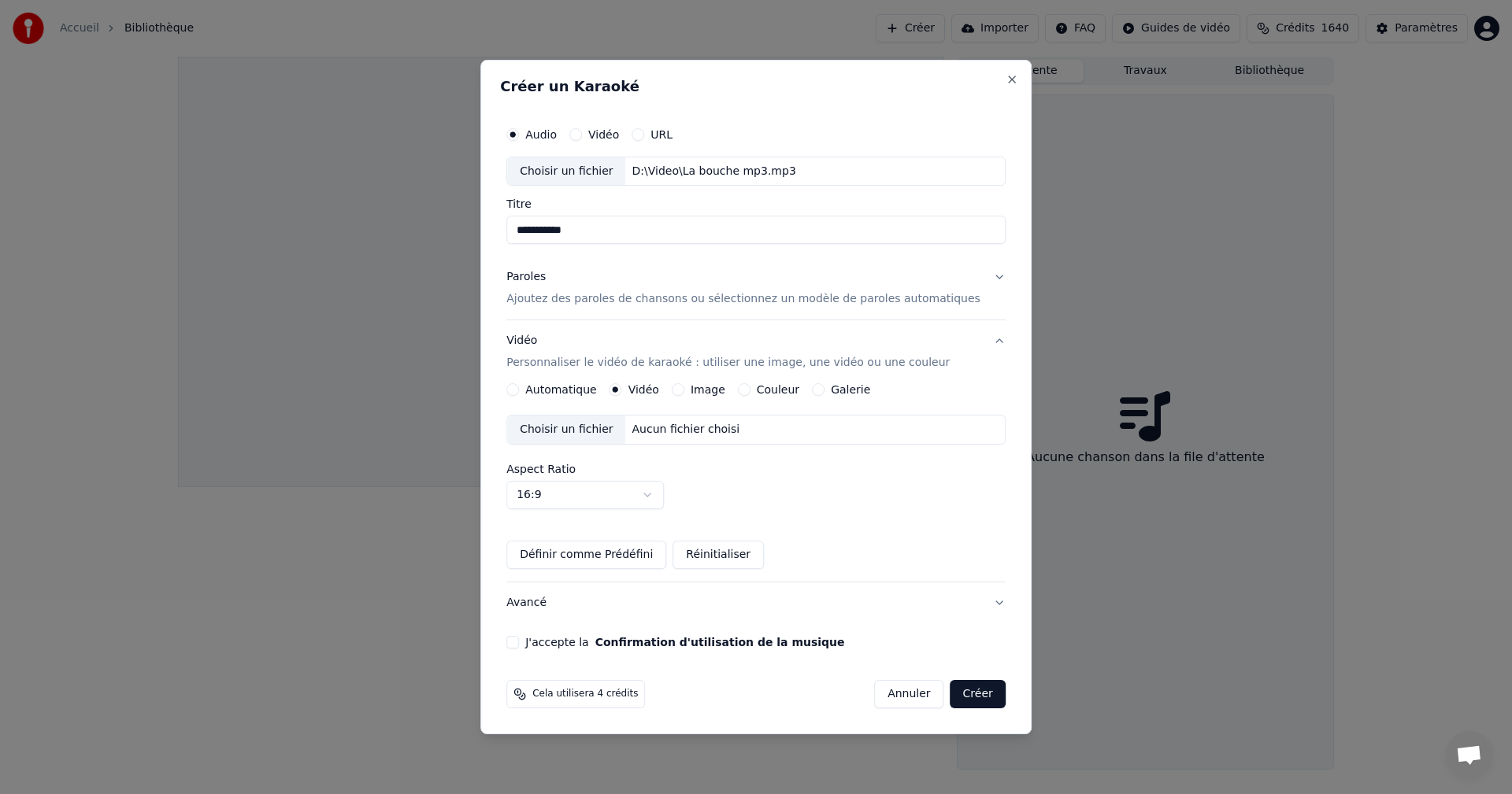
click at [598, 171] on div "Choisir un fichier" at bounding box center [567, 171] width 118 height 29
click at [664, 423] on div "Aucun fichier choisi" at bounding box center [686, 430] width 120 height 16
click at [559, 310] on button "Paroles Ajoutez des paroles de chansons ou sélectionnez un modèle de paroles au…" at bounding box center [756, 289] width 500 height 63
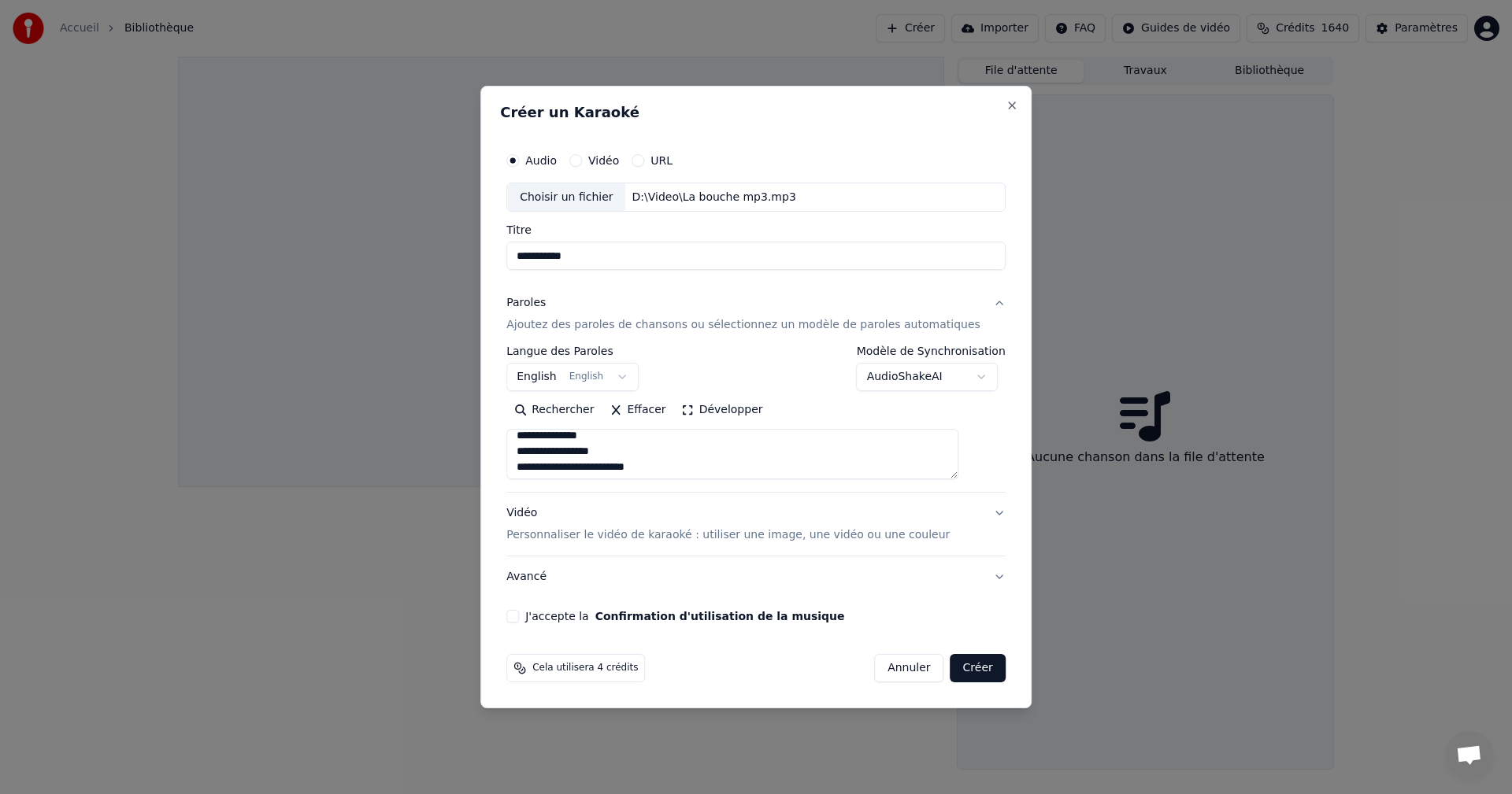
scroll to position [939, 0]
click at [519, 621] on button "J'accepte la Confirmation d'utilisation de la musique" at bounding box center [513, 616] width 13 height 13
click at [966, 668] on button "Créer" at bounding box center [978, 668] width 55 height 29
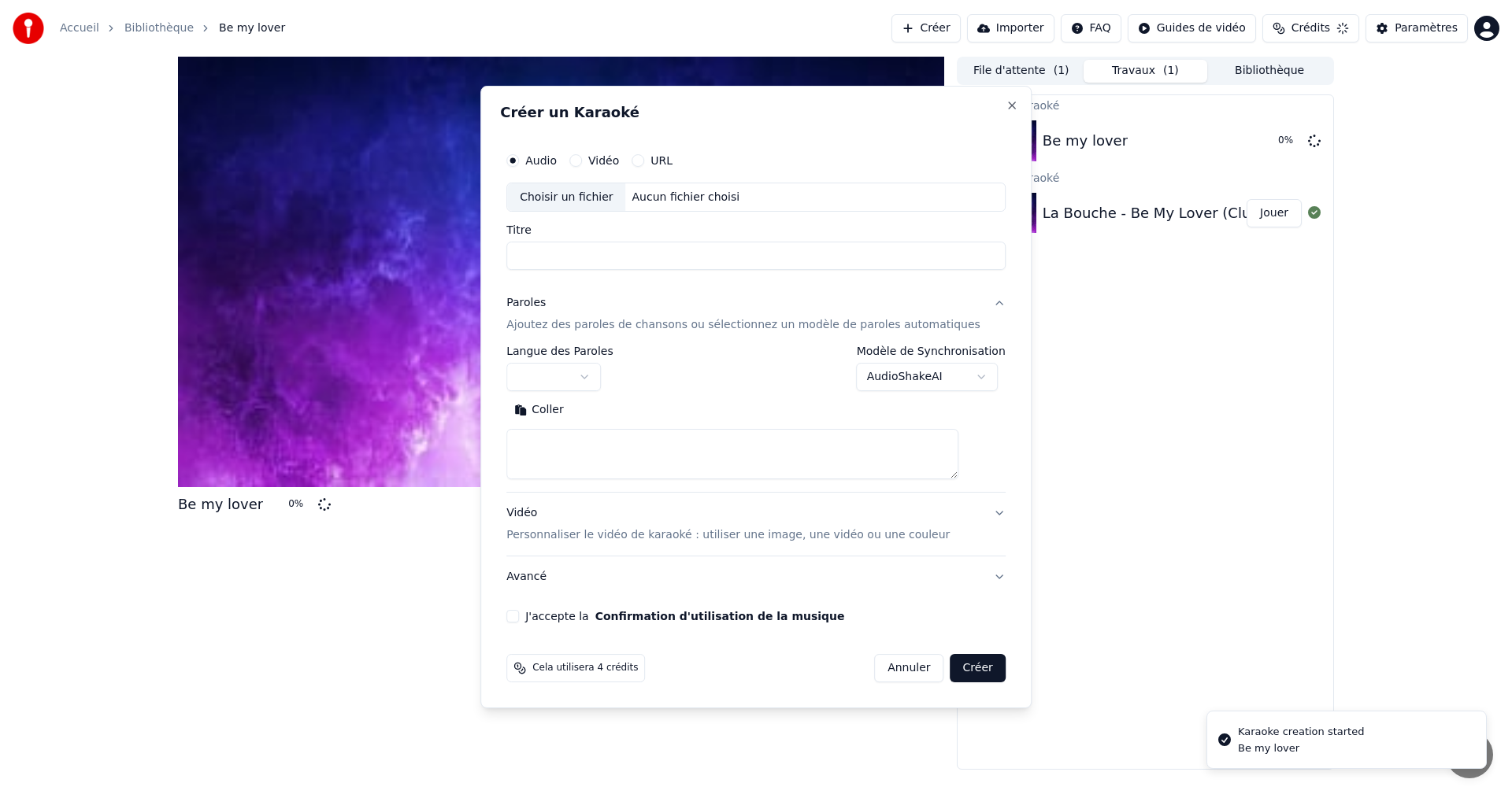
scroll to position [0, 0]
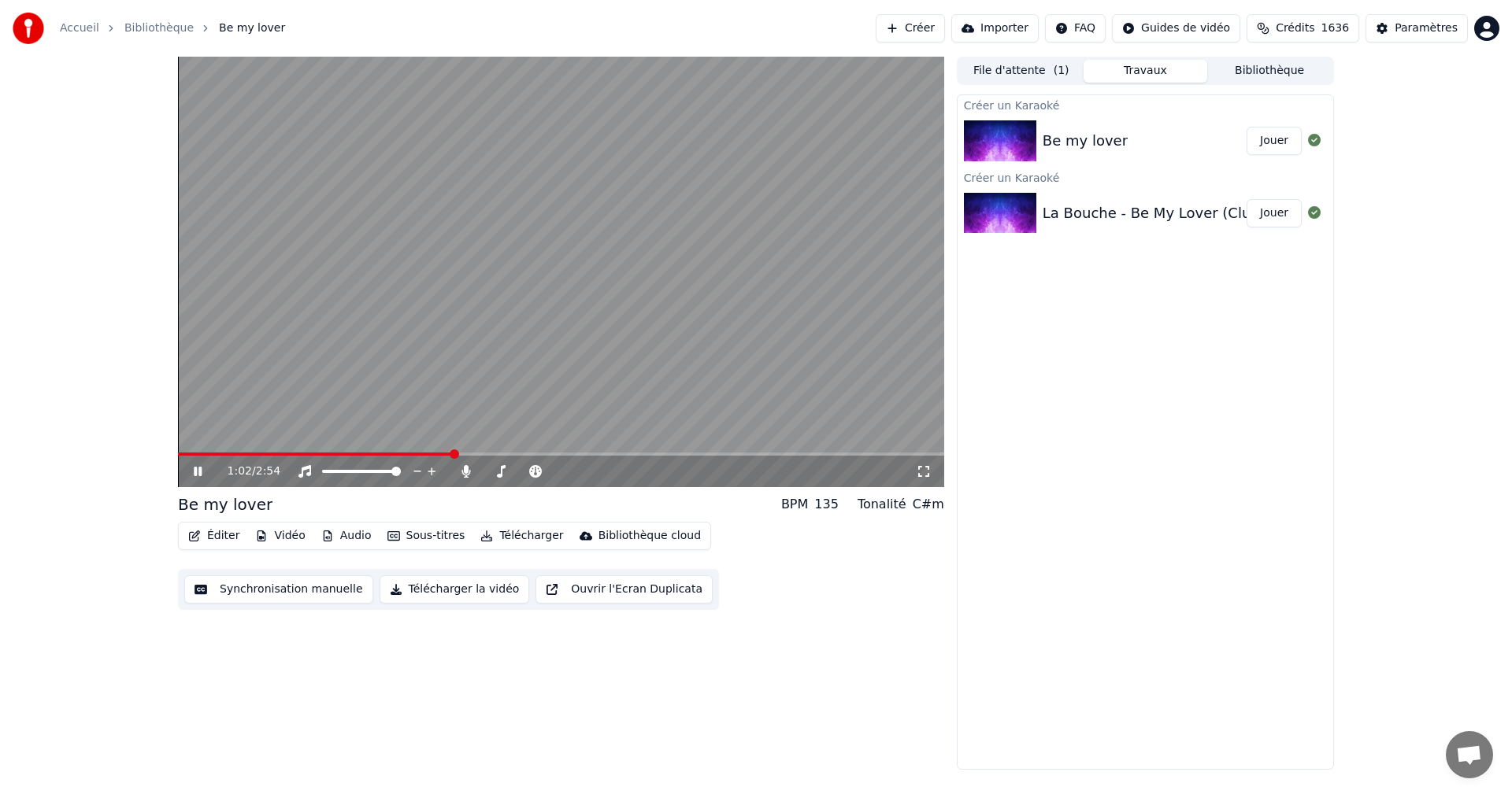
click at [194, 474] on icon at bounding box center [209, 471] width 37 height 13
click at [928, 468] on icon at bounding box center [924, 471] width 11 height 11
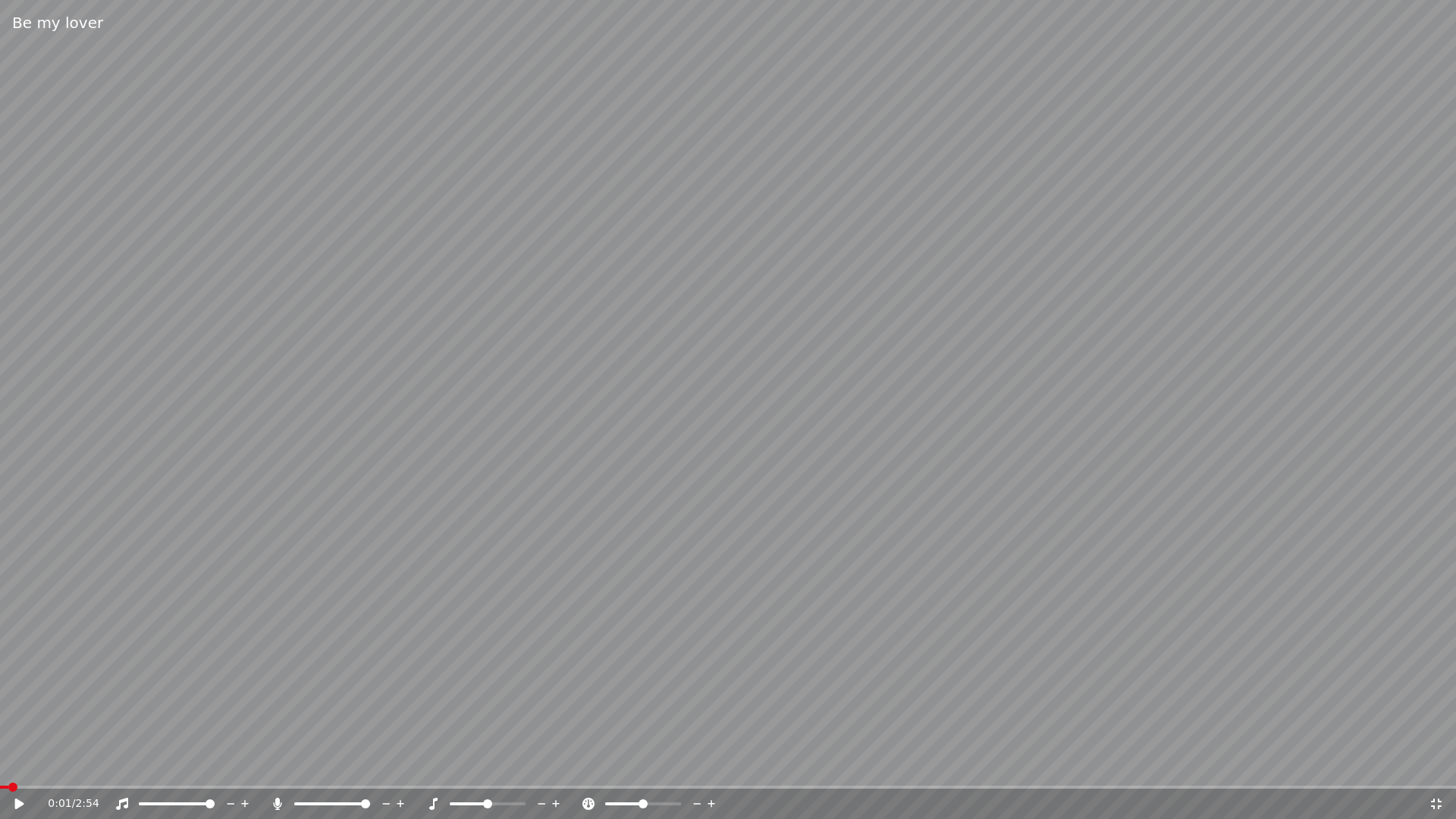
click at [5, 764] on span at bounding box center [4, 787] width 9 height 3
click at [6, 764] on span at bounding box center [4, 787] width 9 height 3
click at [0, 764] on span at bounding box center [0, 787] width 0 height 3
click at [20, 764] on icon at bounding box center [20, 803] width 9 height 10
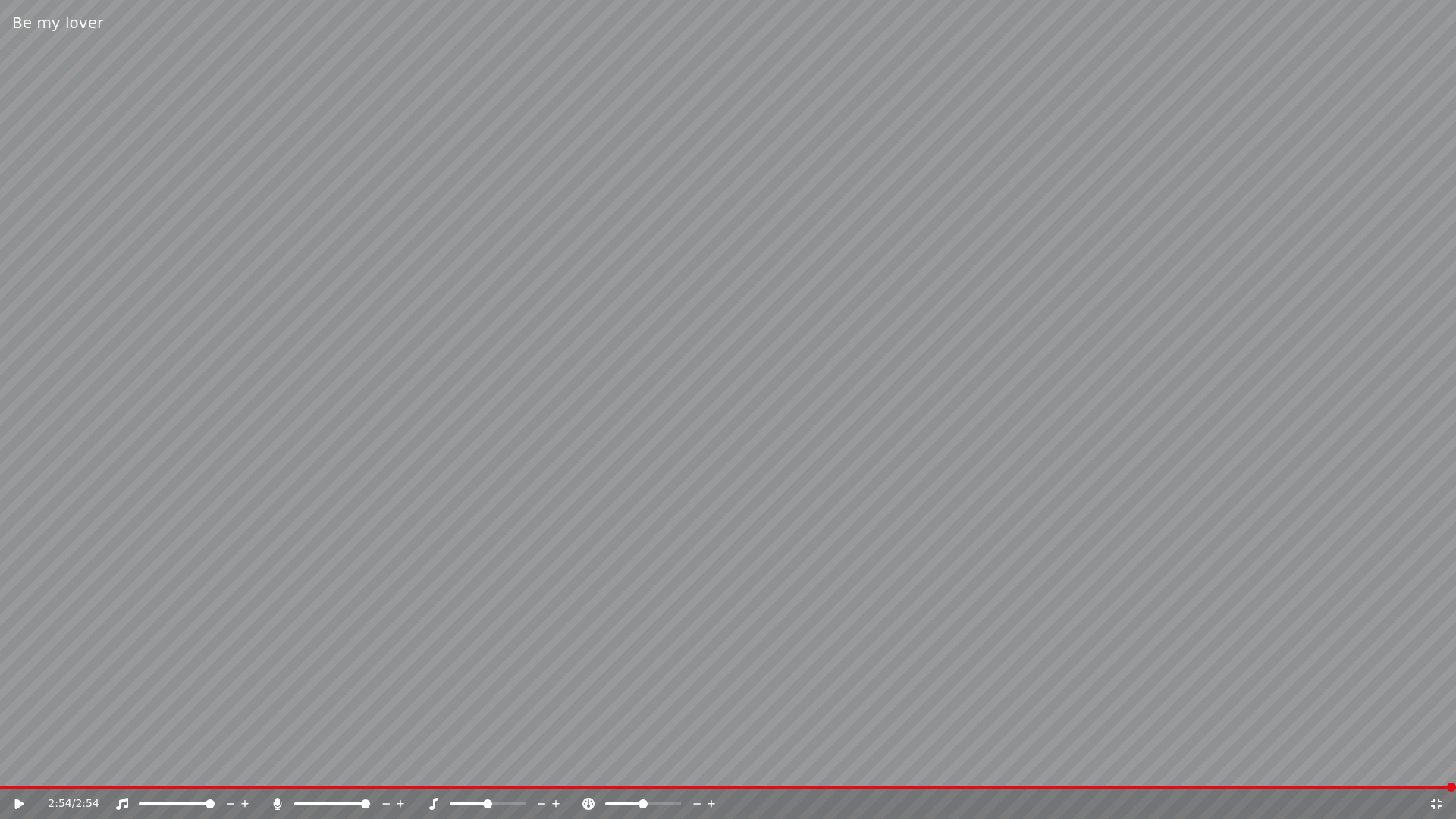
click at [1437, 764] on icon at bounding box center [1436, 804] width 15 height 12
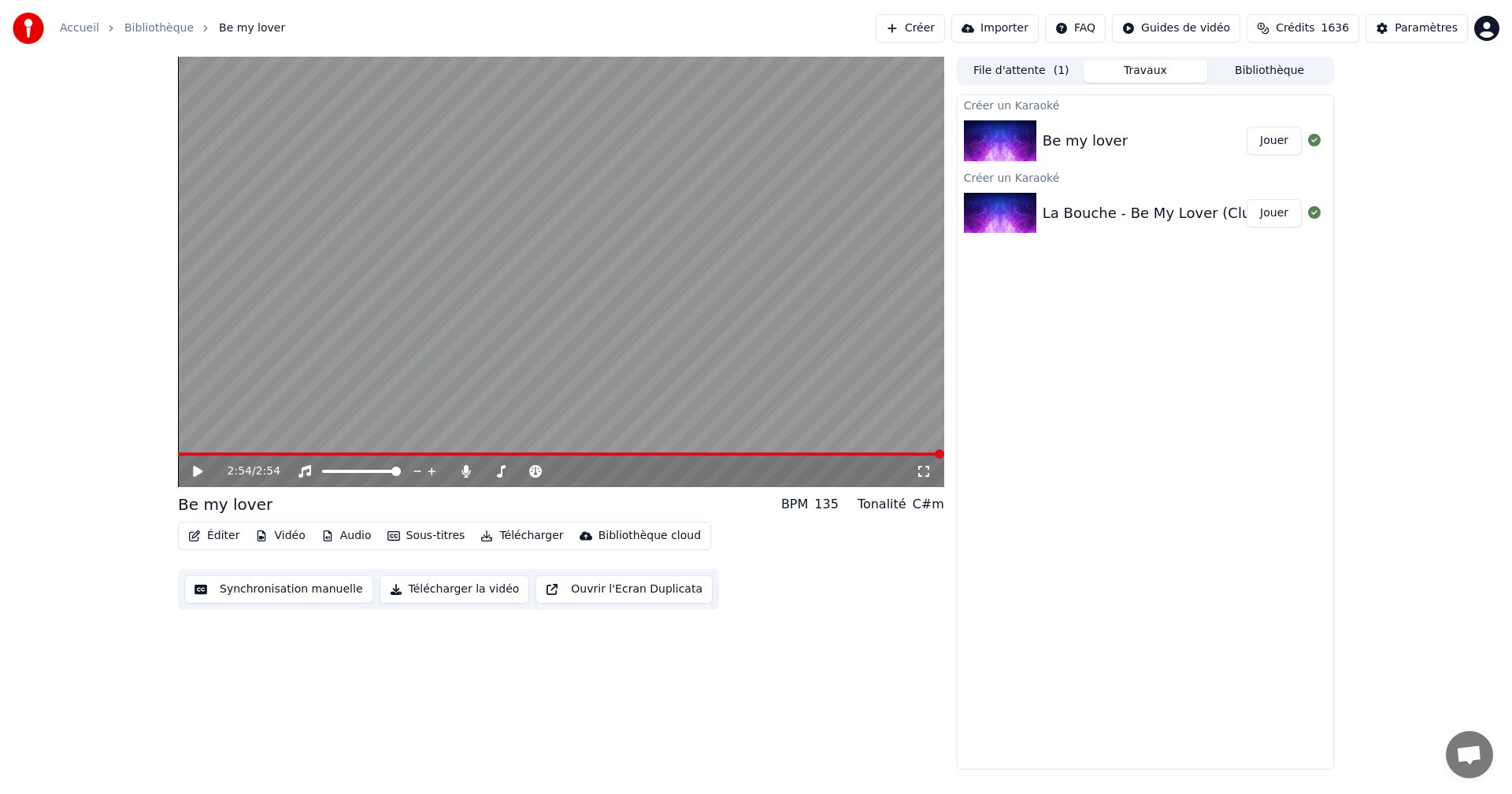
click at [436, 605] on div "Synchronisation manuelle Télécharger la vidéo Ouvrir l'Ecran Duplicata" at bounding box center [448, 590] width 541 height 41
click at [447, 588] on button "Télécharger la vidéo" at bounding box center [454, 589] width 151 height 29
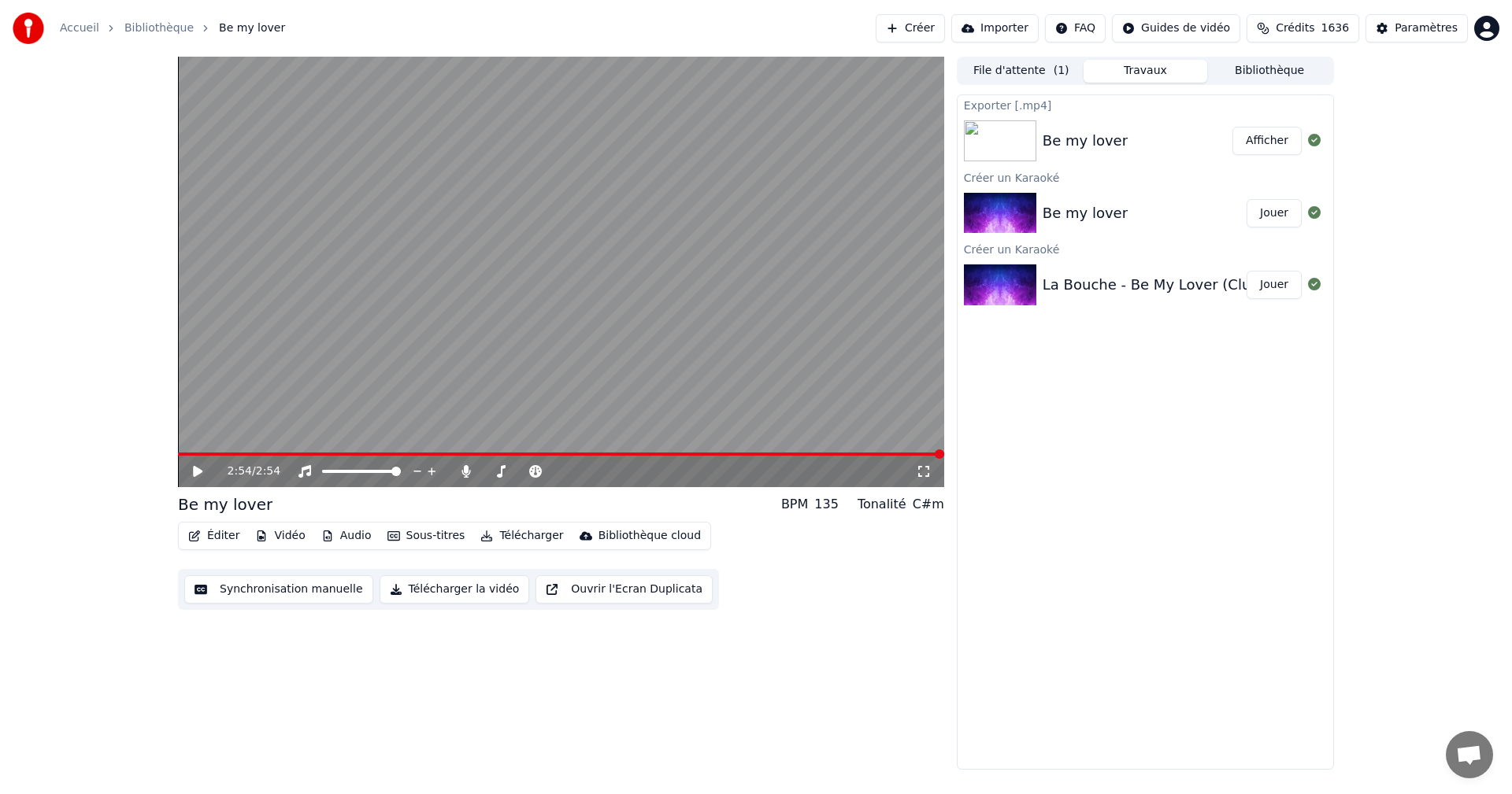
click at [1261, 144] on button "Afficher" at bounding box center [1268, 141] width 69 height 29
